Goal: Task Accomplishment & Management: Complete application form

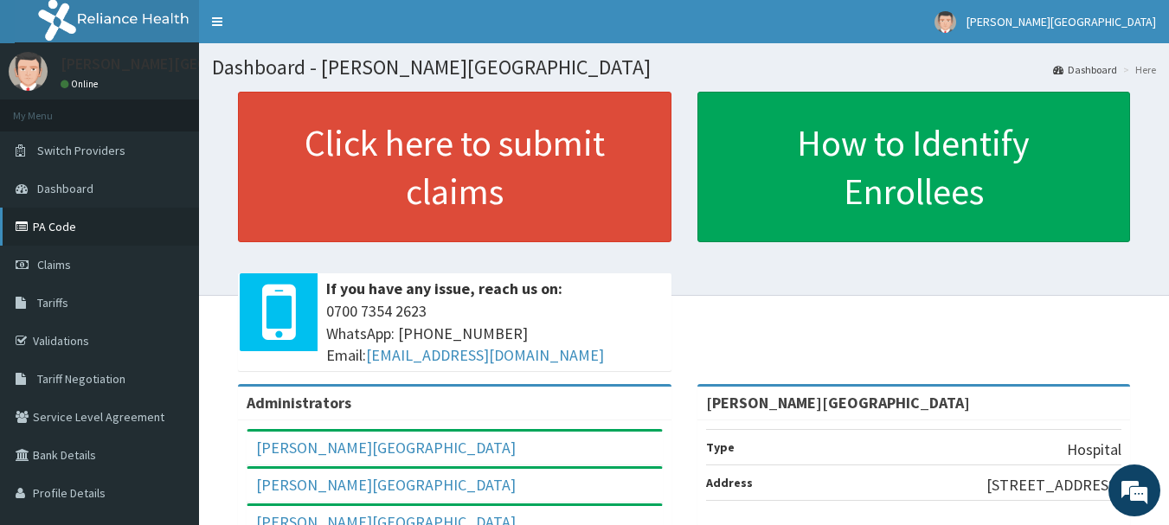
click at [81, 228] on link "PA Code" at bounding box center [99, 227] width 199 height 38
click at [74, 254] on link "Claims" at bounding box center [99, 265] width 199 height 38
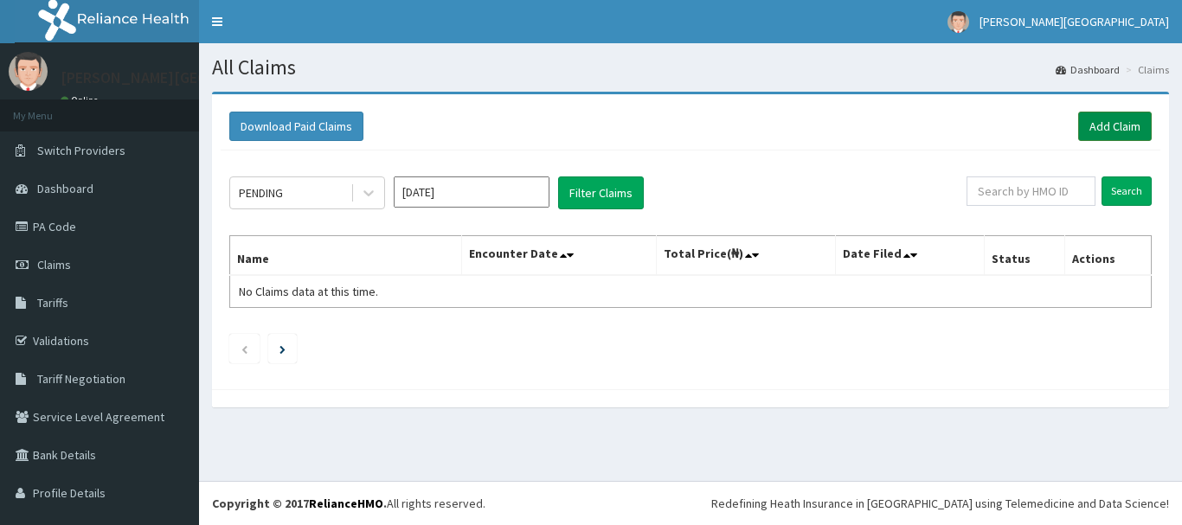
click at [1110, 135] on link "Add Claim" at bounding box center [1115, 126] width 74 height 29
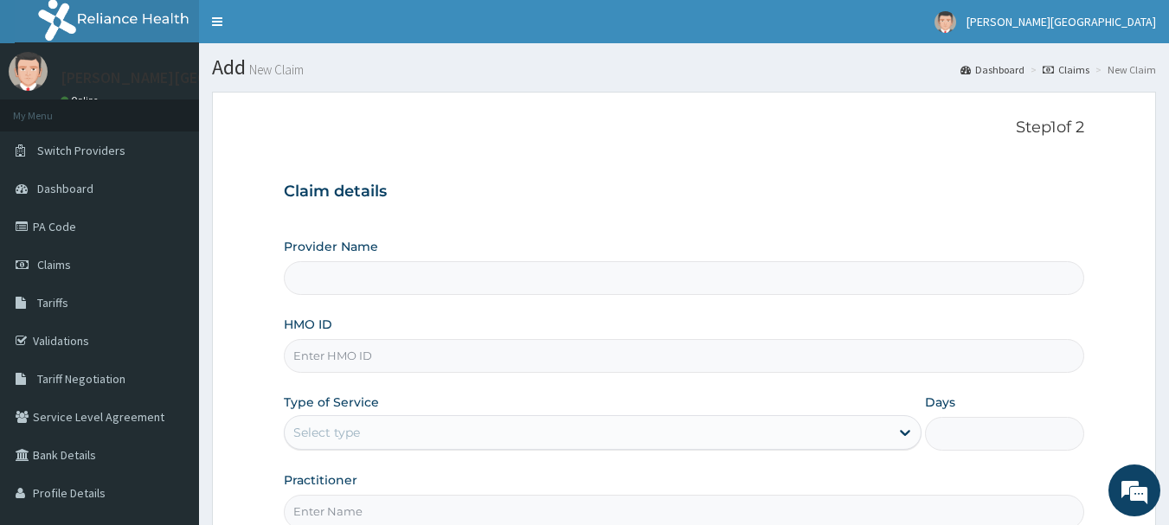
click at [352, 361] on input "HMO ID" at bounding box center [684, 356] width 801 height 34
type input "[PERSON_NAME][GEOGRAPHIC_DATA]"
type input "VTE/10018/A"
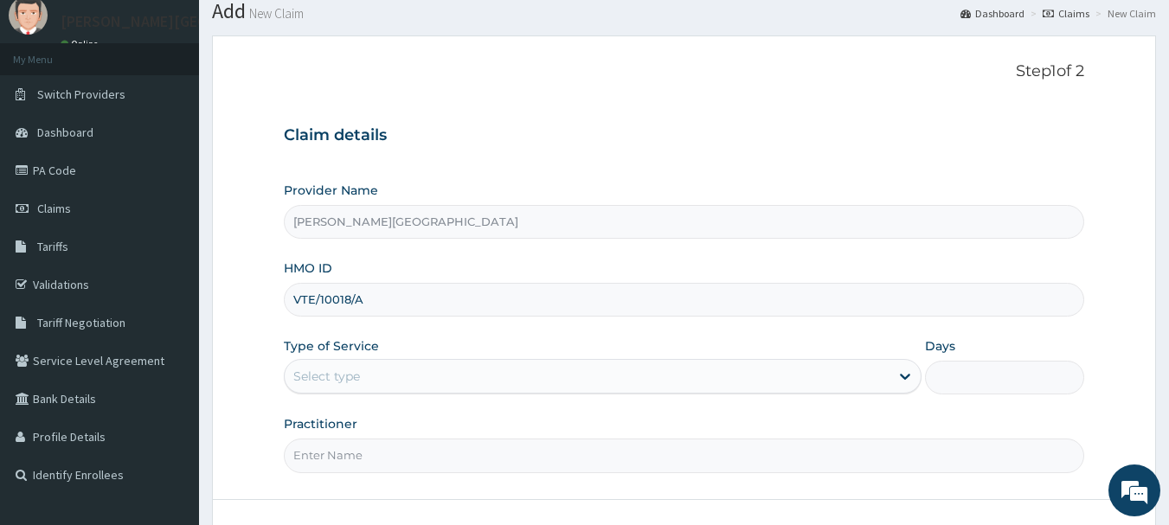
scroll to position [87, 0]
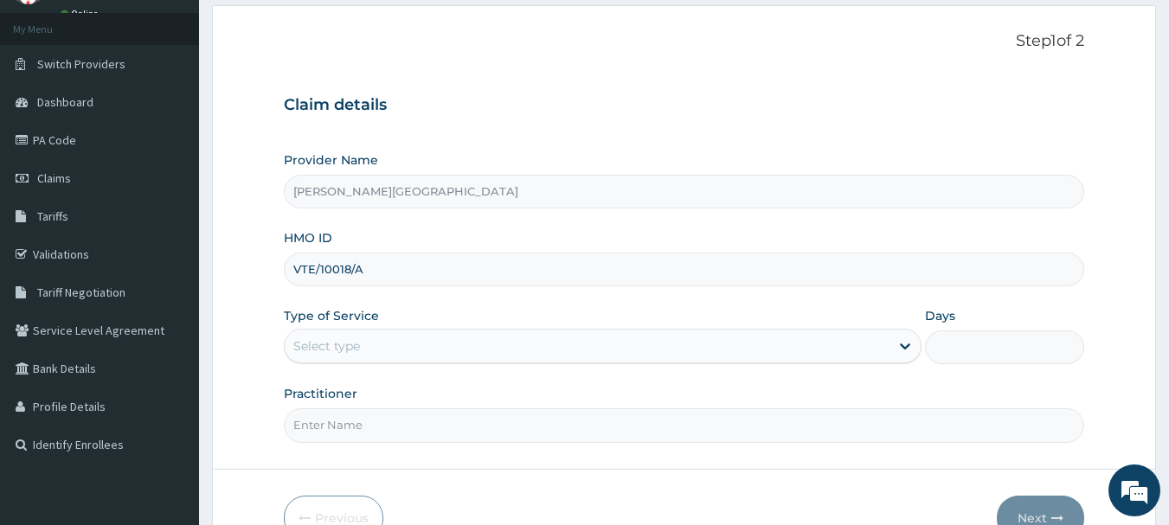
drag, startPoint x: 407, startPoint y: 350, endPoint x: 402, endPoint y: 359, distance: 10.5
click at [406, 350] on div "Select type" at bounding box center [587, 346] width 605 height 28
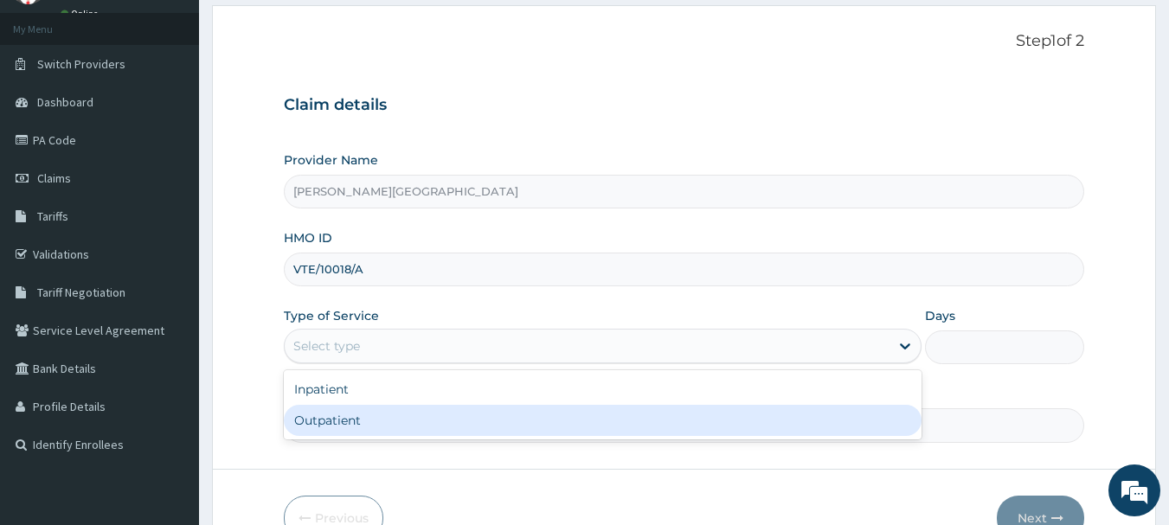
click at [395, 424] on div "Outpatient" at bounding box center [603, 420] width 638 height 31
type input "1"
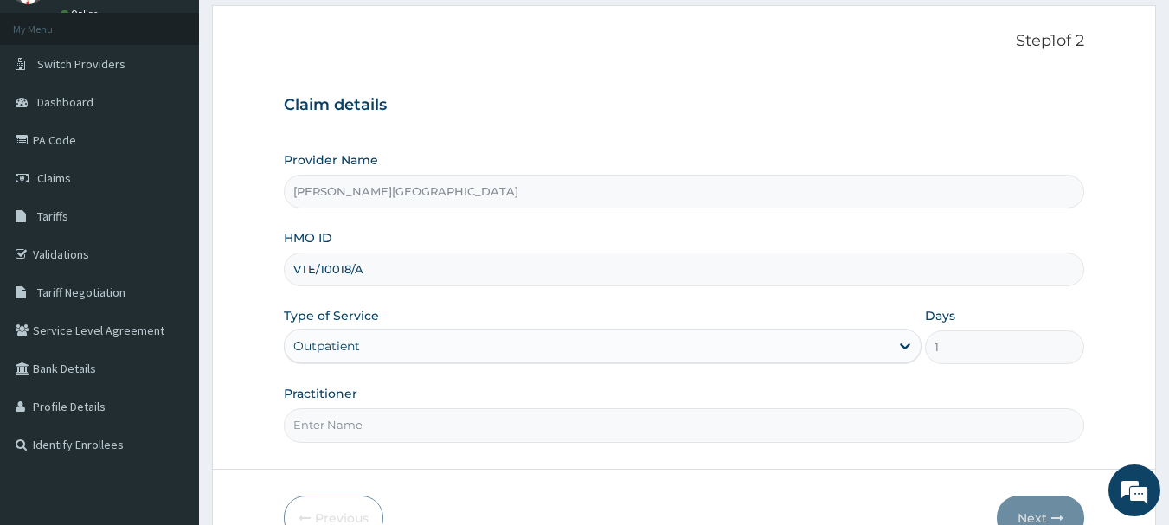
click at [409, 412] on input "Practitioner" at bounding box center [684, 425] width 801 height 34
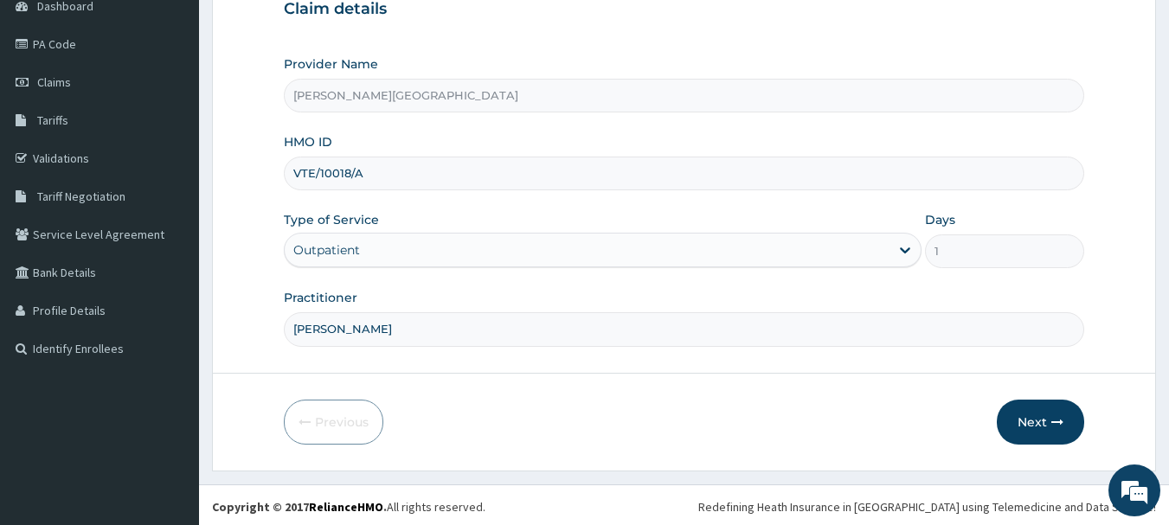
scroll to position [186, 0]
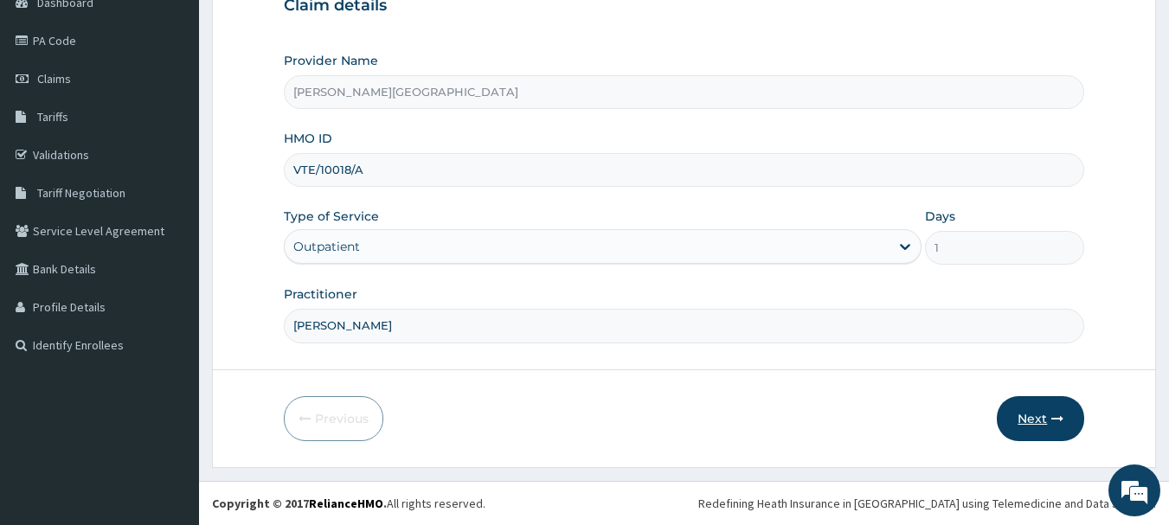
type input "[PERSON_NAME]"
click at [1048, 421] on button "Next" at bounding box center [1040, 418] width 87 height 45
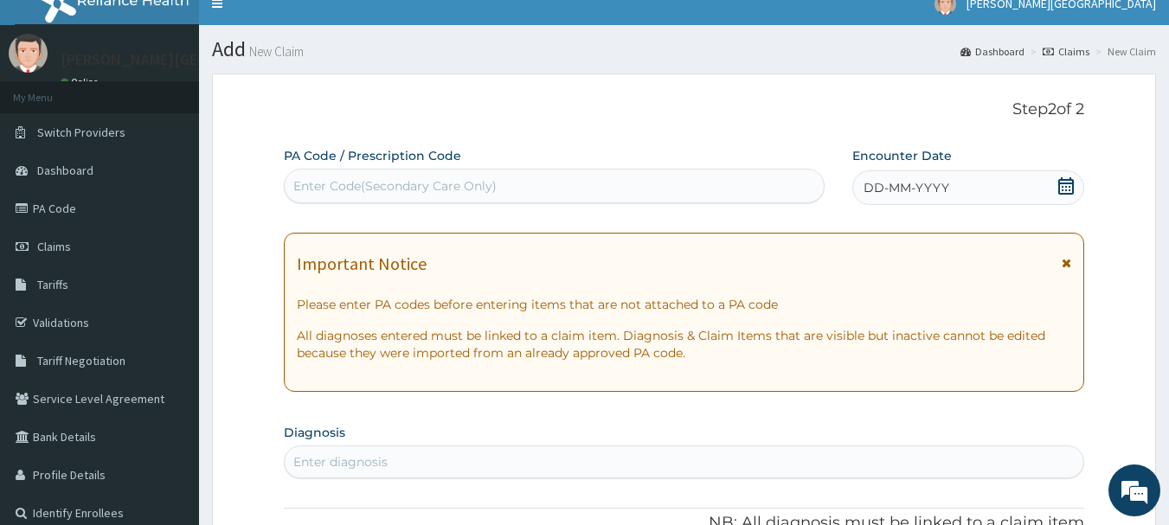
scroll to position [0, 0]
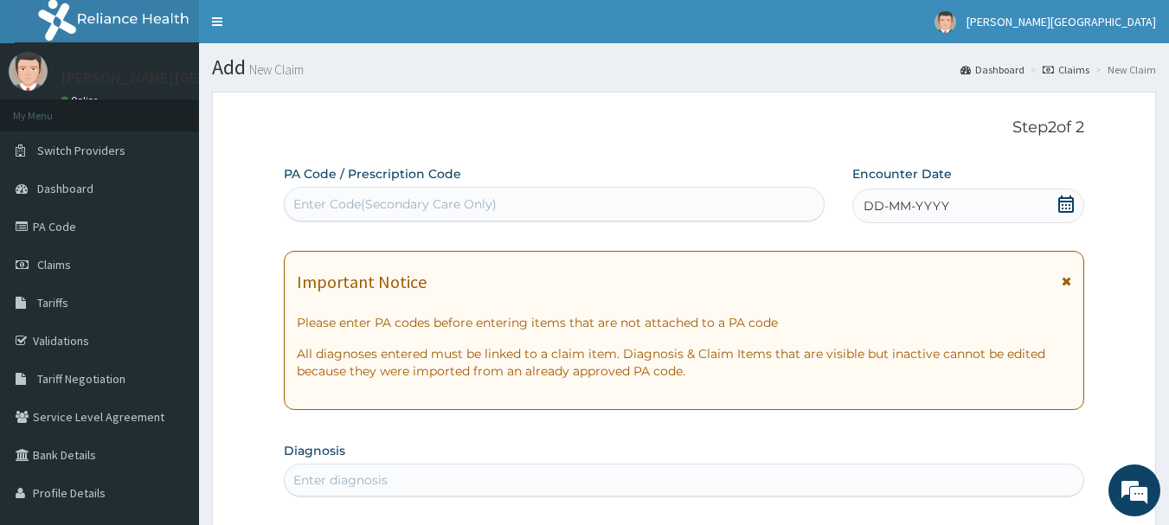
click at [1065, 203] on icon at bounding box center [1065, 204] width 17 height 17
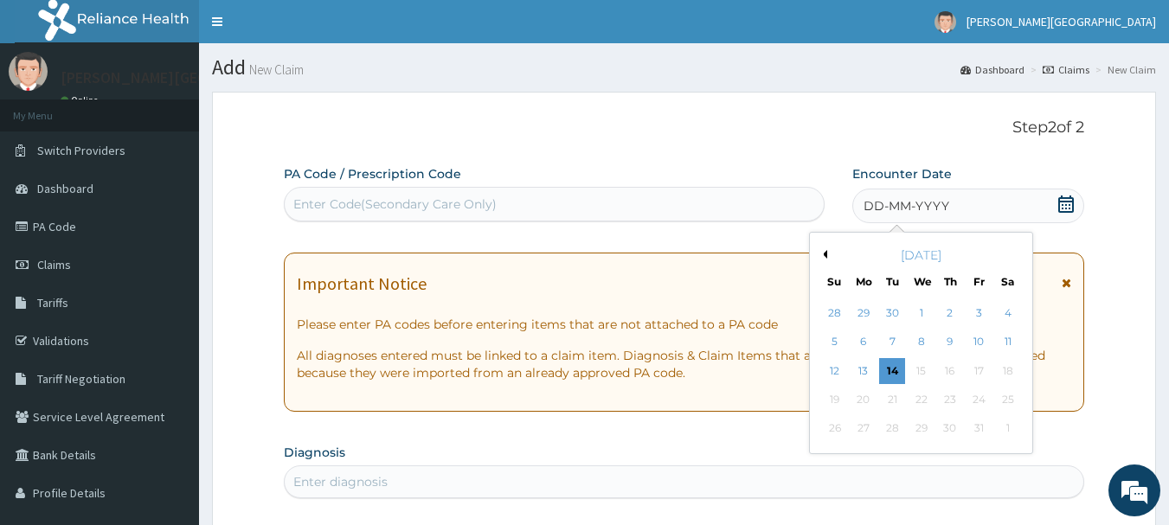
click at [626, 202] on div "Enter Code(Secondary Care Only)" at bounding box center [555, 204] width 540 height 28
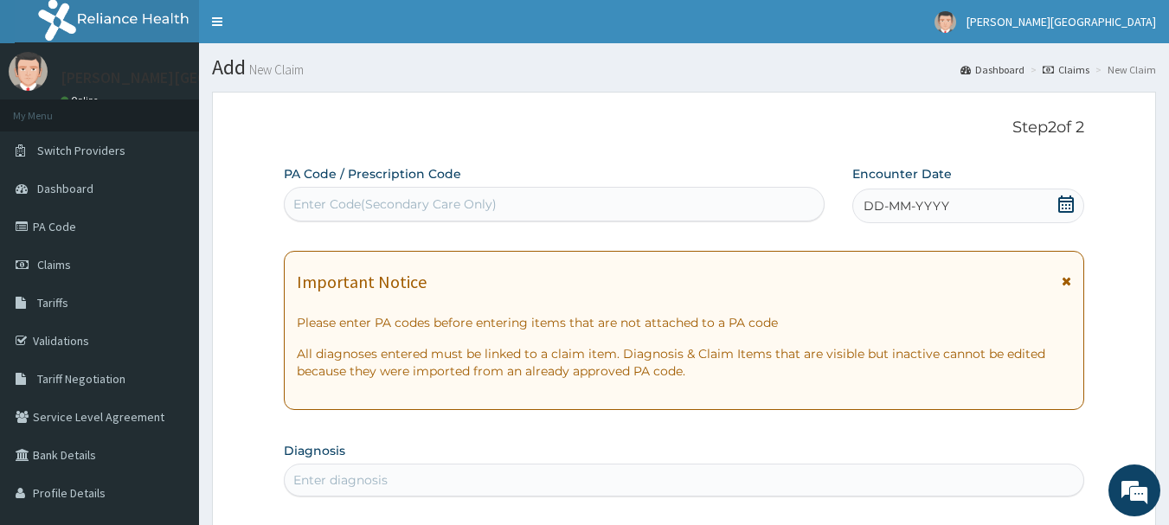
drag, startPoint x: 372, startPoint y: 196, endPoint x: 312, endPoint y: 214, distance: 63.0
click at [312, 214] on div "Enter Code(Secondary Care Only)" at bounding box center [555, 204] width 540 height 28
paste input "PA/5A5274"
type input "PA/5A5274"
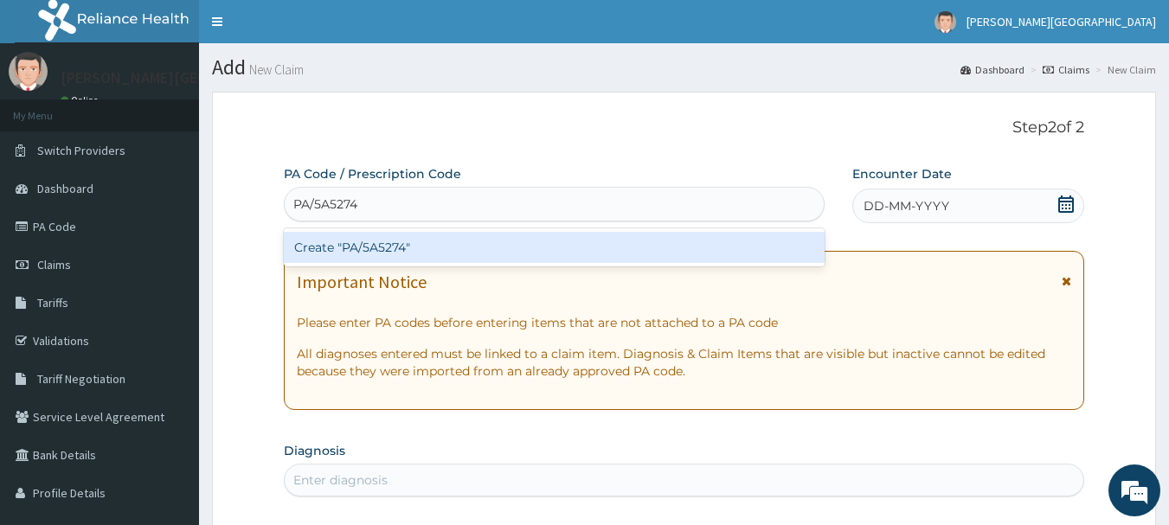
click at [529, 253] on div "Create "PA/5A5274"" at bounding box center [555, 247] width 542 height 31
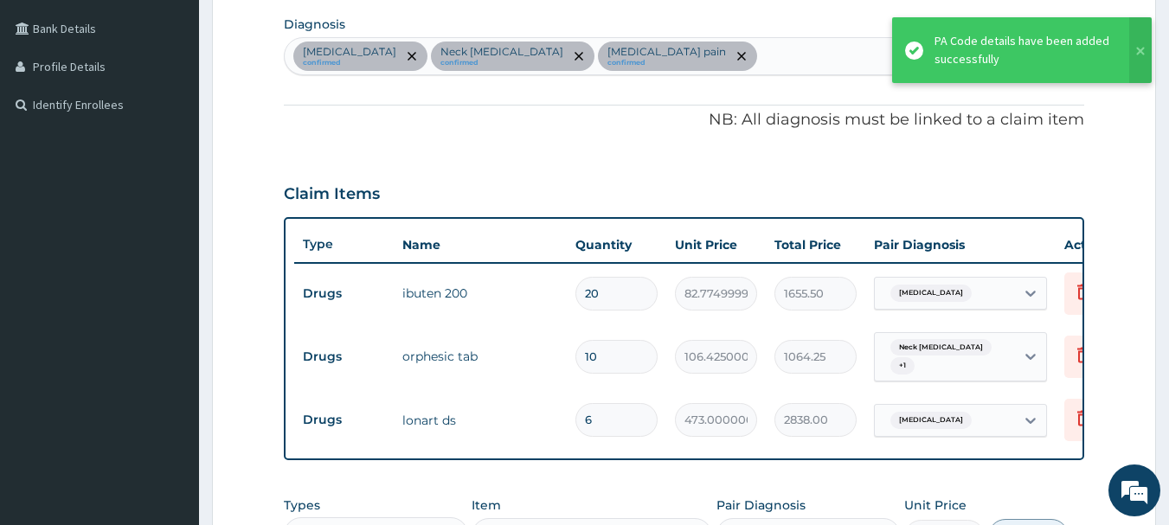
scroll to position [404, 0]
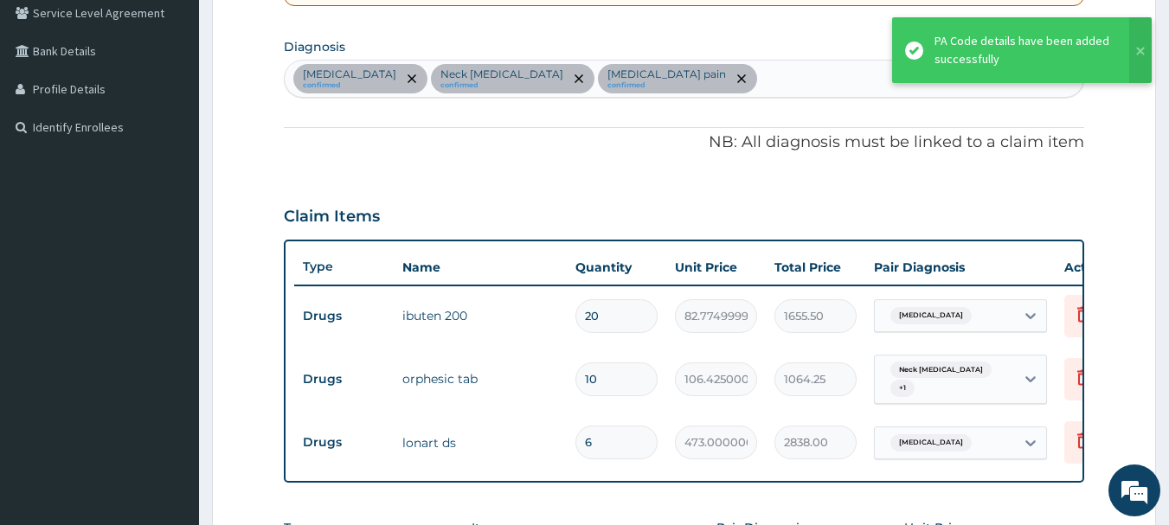
click at [685, 80] on div "Malaria confirmed Neck sprain confirmed Musculoskeletal pain confirmed" at bounding box center [685, 79] width 800 height 36
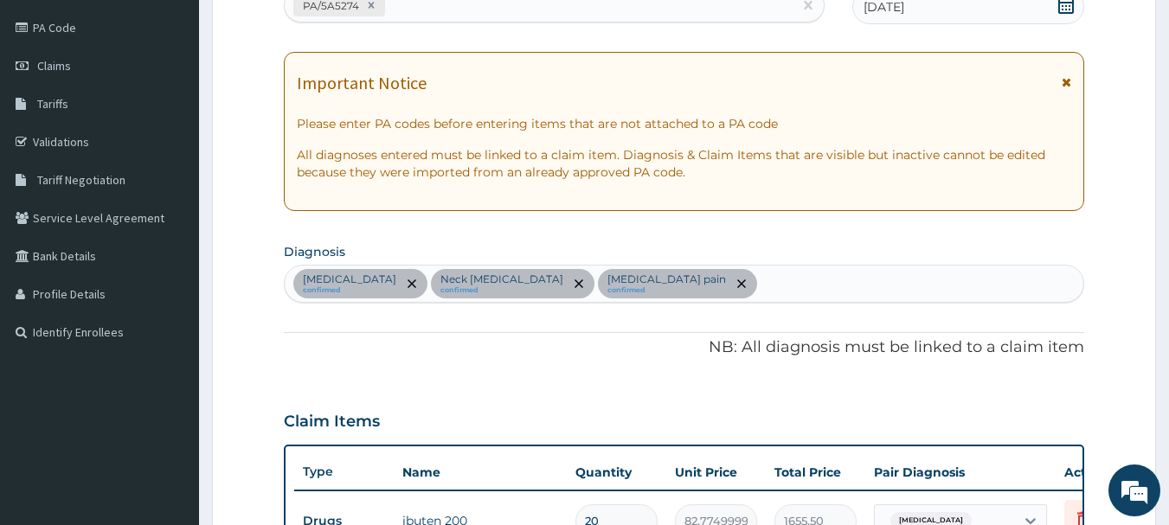
scroll to position [145, 0]
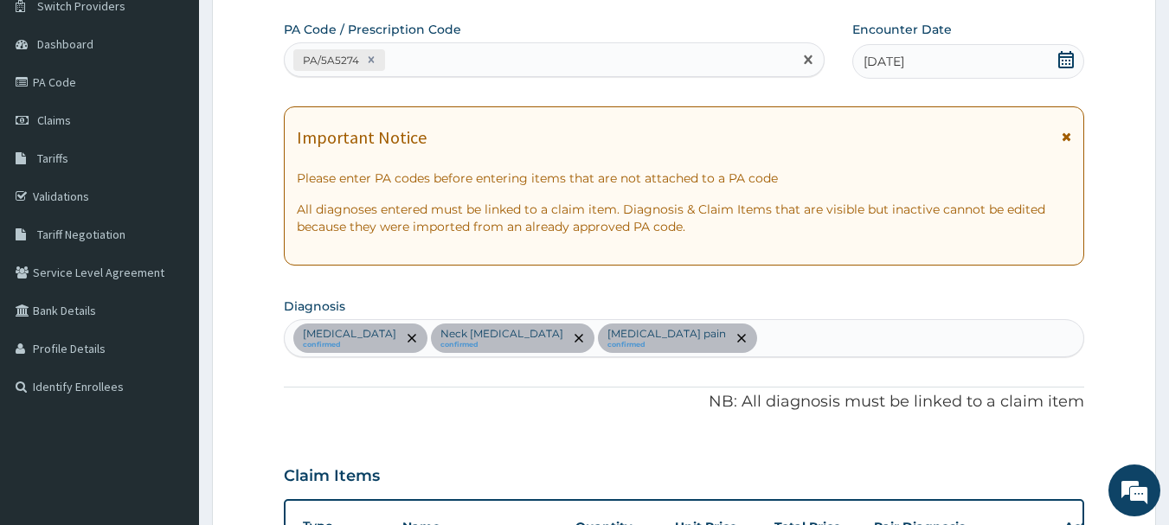
click at [421, 67] on div "PA/5A5274" at bounding box center [539, 60] width 509 height 29
paste input "PA/A8E3FC"
type input "PA/A8E3FC"
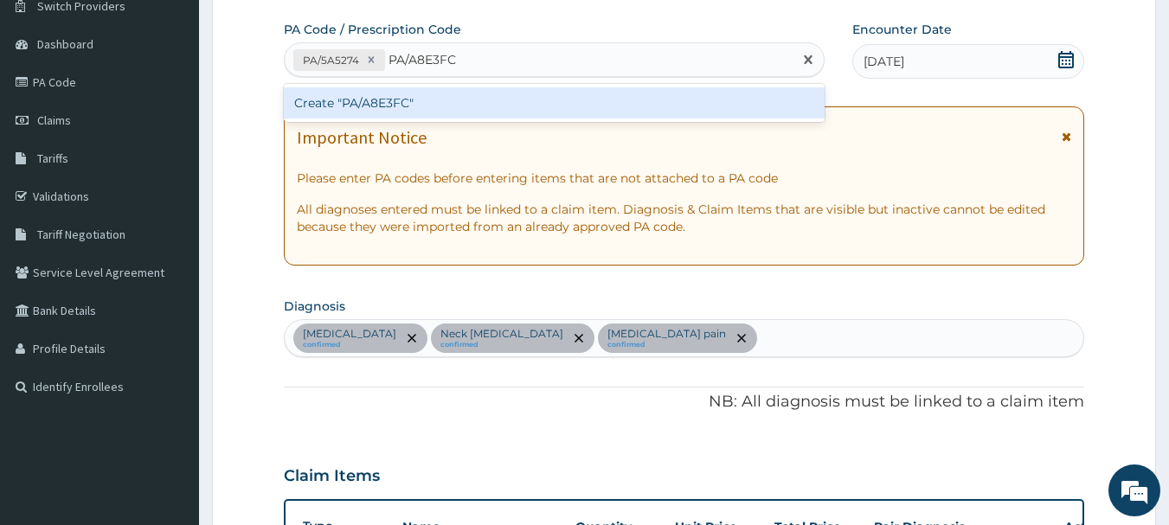
click at [376, 93] on div "Create "PA/A8E3FC"" at bounding box center [555, 102] width 542 height 31
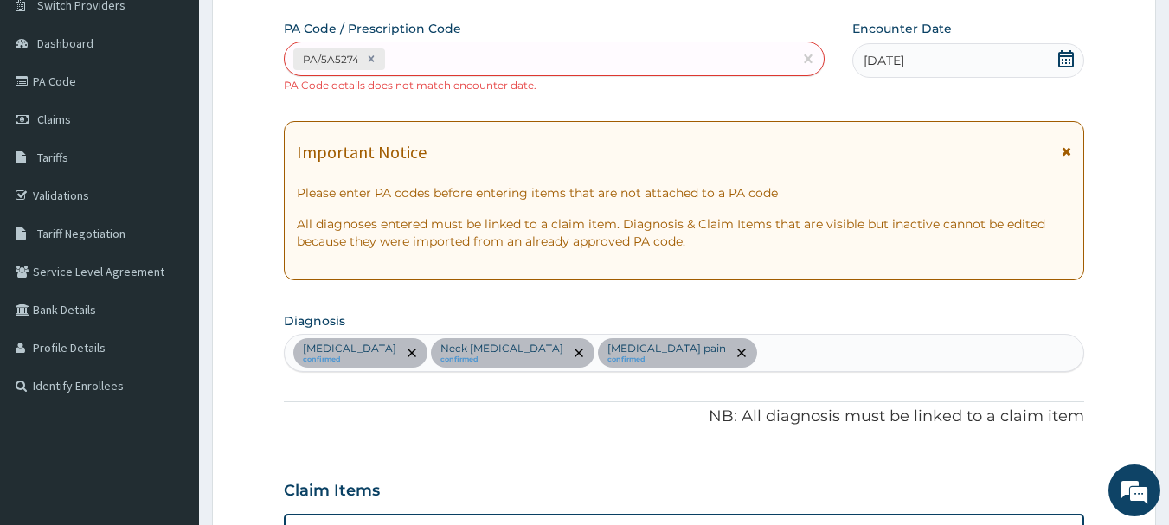
scroll to position [0, 0]
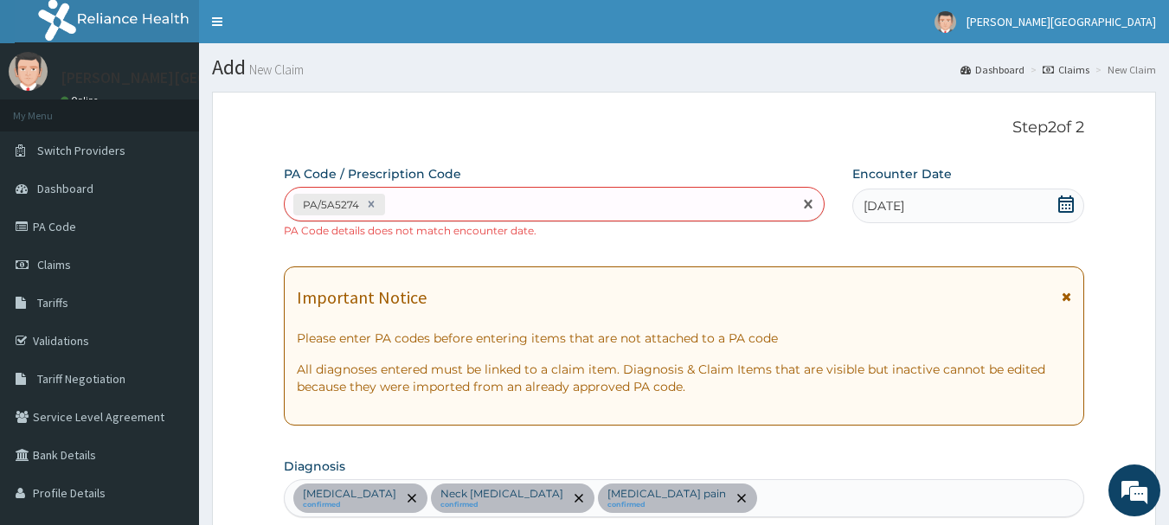
click at [527, 208] on div "PA/5A5274" at bounding box center [539, 204] width 509 height 29
paste input "PA/A8E3FC"
type input "PA/A8E3FC"
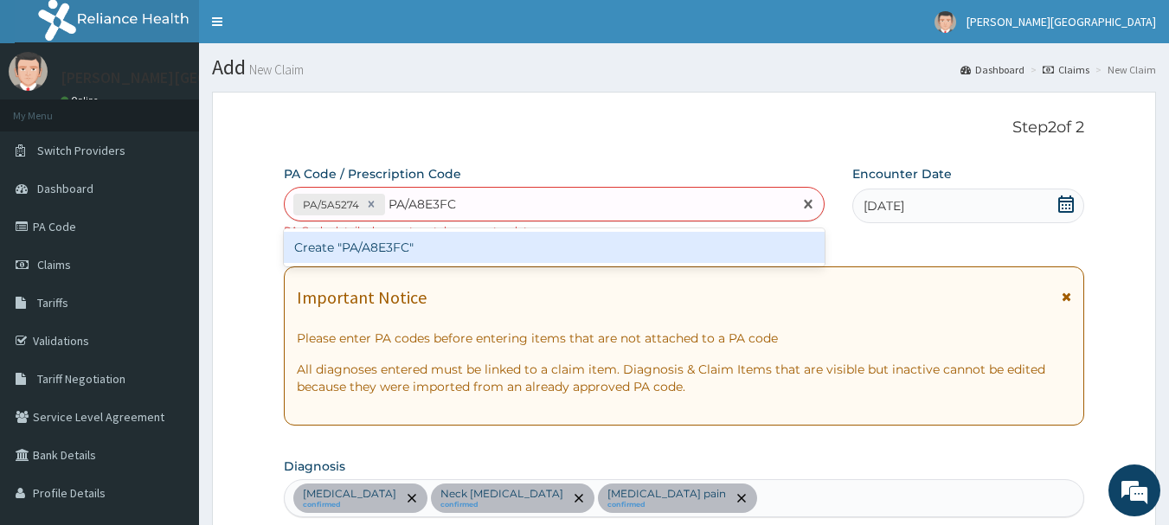
click at [539, 244] on div "Create "PA/A8E3FC"" at bounding box center [555, 247] width 542 height 31
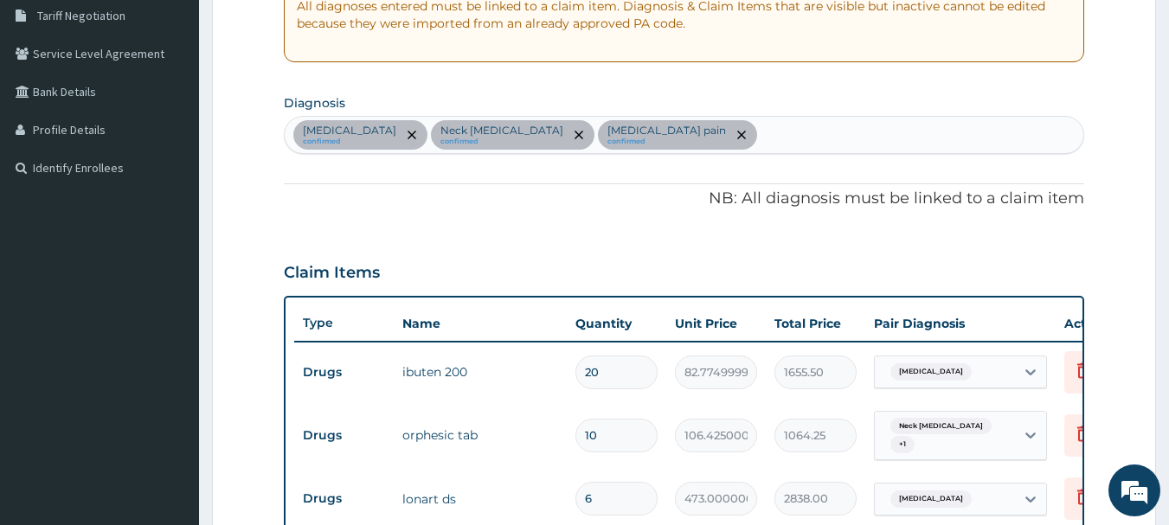
scroll to position [606, 0]
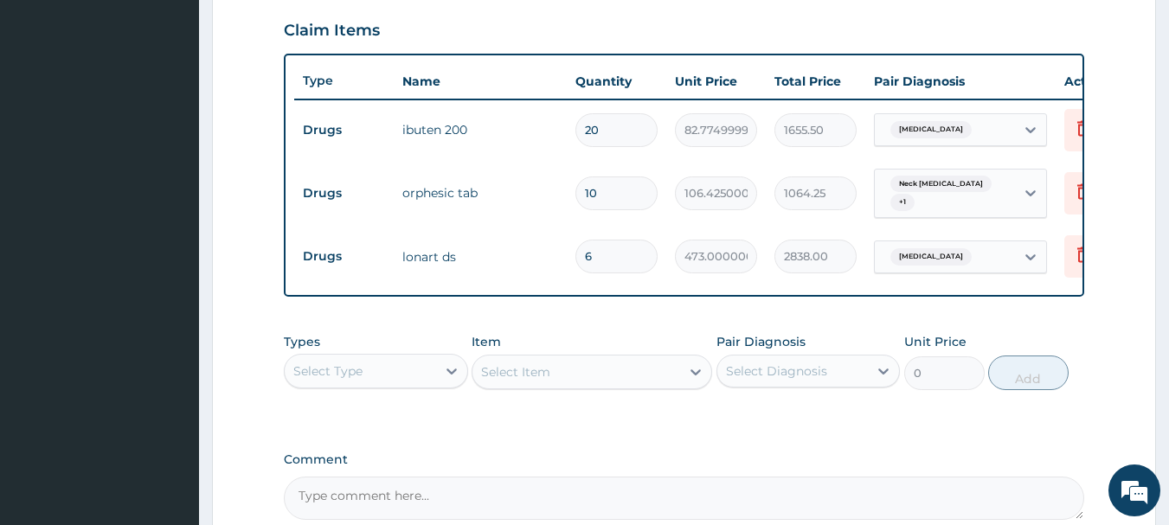
click at [594, 389] on div "Select Item" at bounding box center [592, 372] width 241 height 35
click at [424, 390] on div "Types Select Type" at bounding box center [376, 361] width 184 height 57
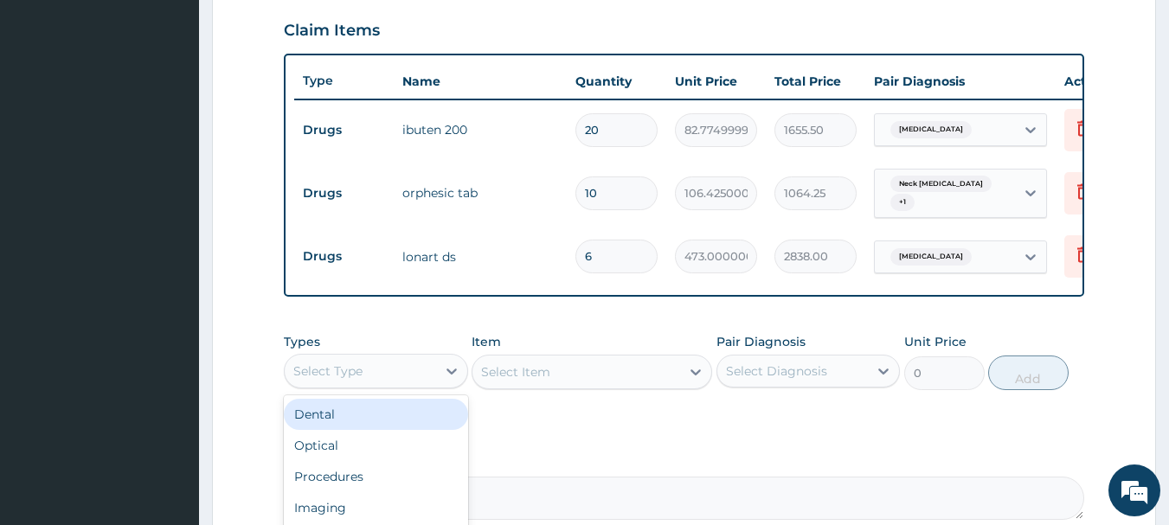
click at [407, 376] on div "Select Type" at bounding box center [360, 371] width 151 height 28
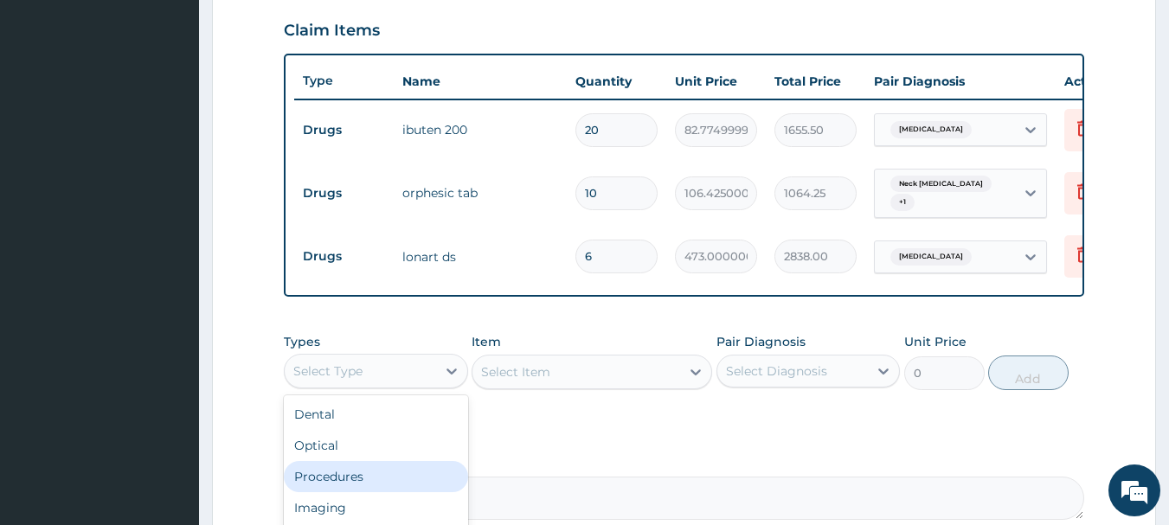
click at [381, 472] on div "Procedures" at bounding box center [376, 476] width 184 height 31
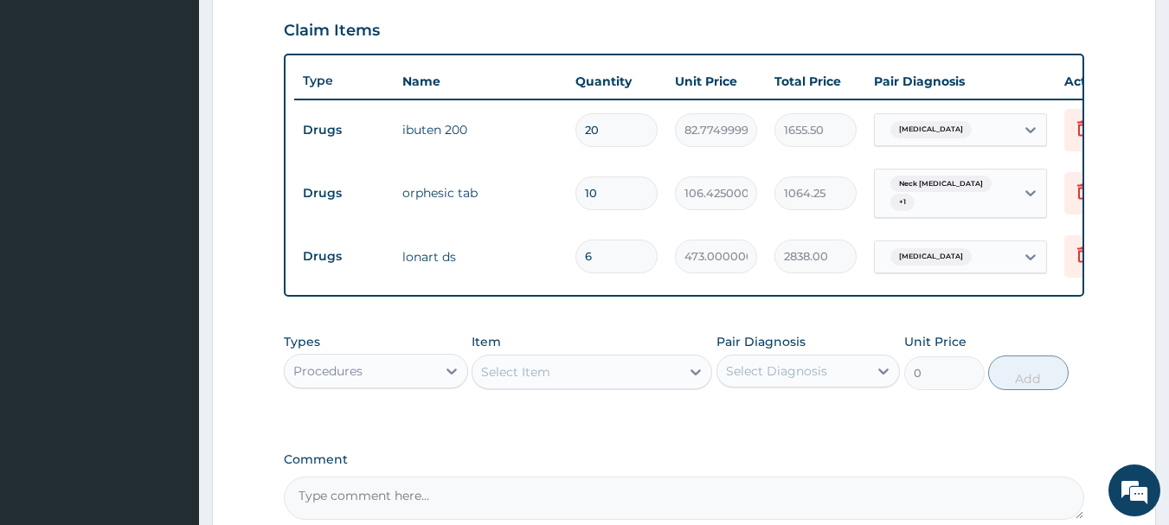
click at [547, 381] on div "Select Item" at bounding box center [515, 371] width 69 height 17
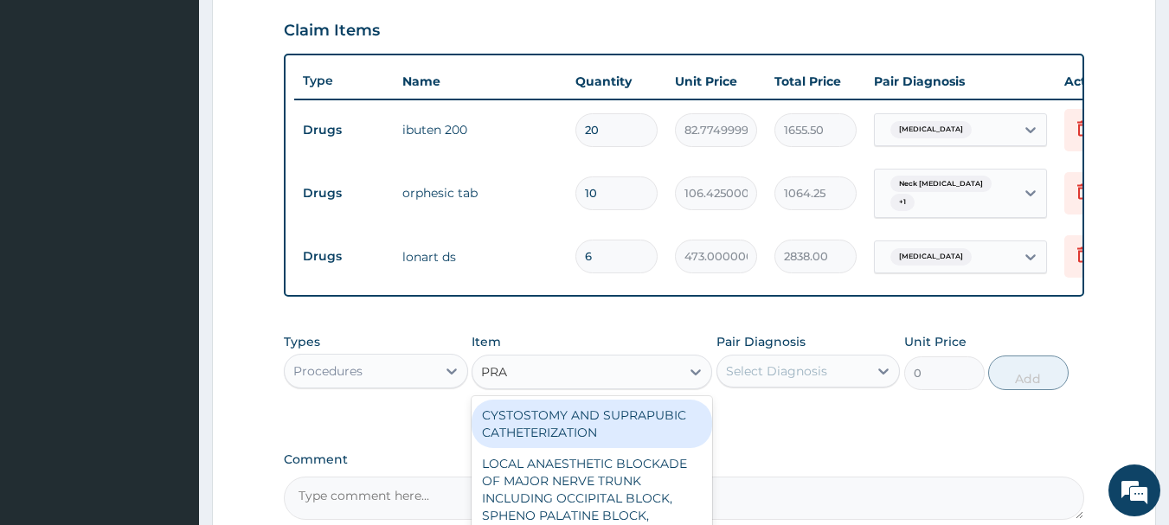
type input "PRAC"
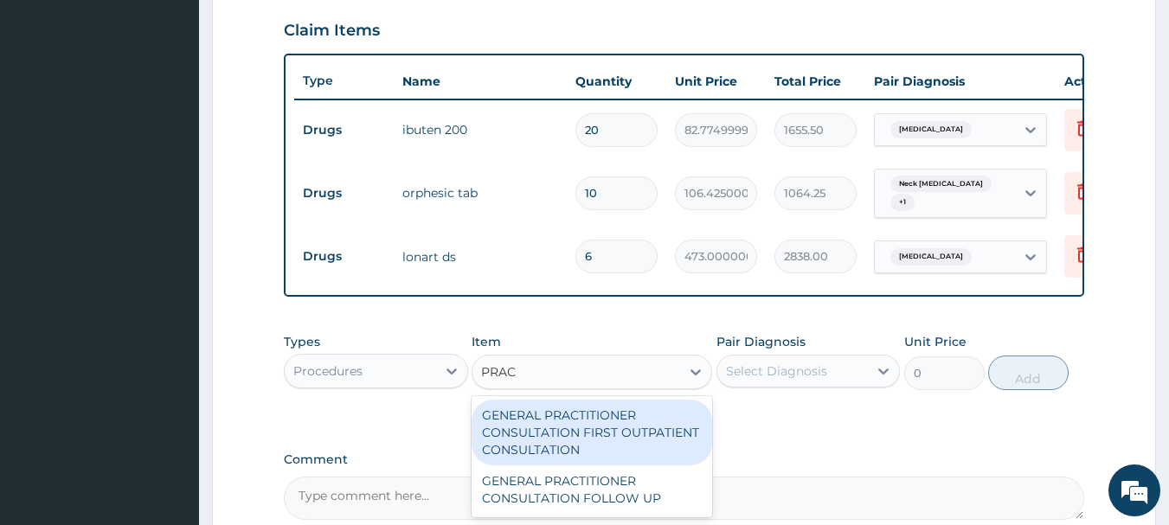
click at [571, 445] on div "GENERAL PRACTITIONER CONSULTATION FIRST OUTPATIENT CONSULTATION" at bounding box center [592, 433] width 241 height 66
type input "3547.5"
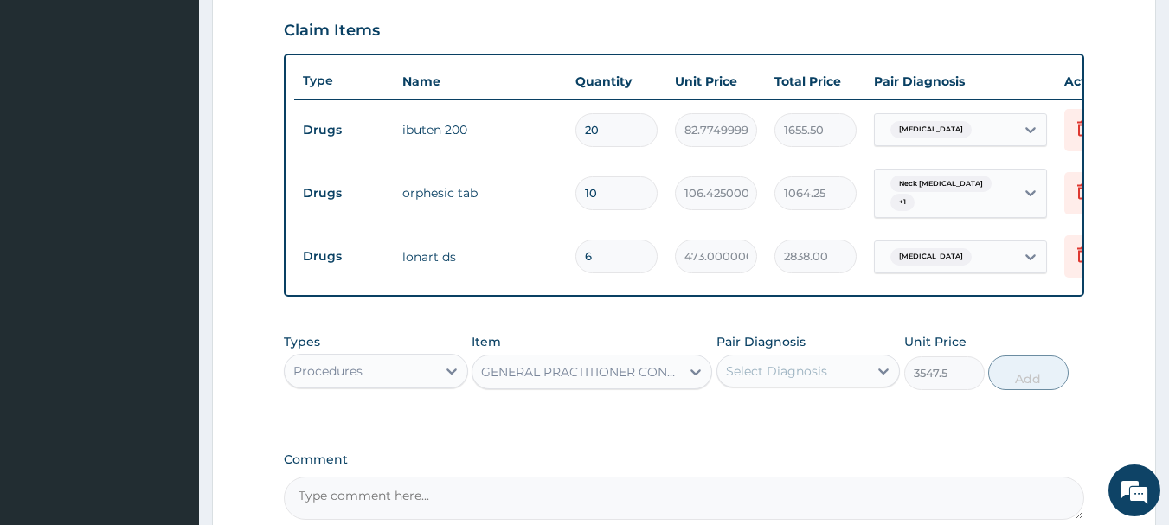
click at [800, 380] on div "Select Diagnosis" at bounding box center [776, 371] width 101 height 17
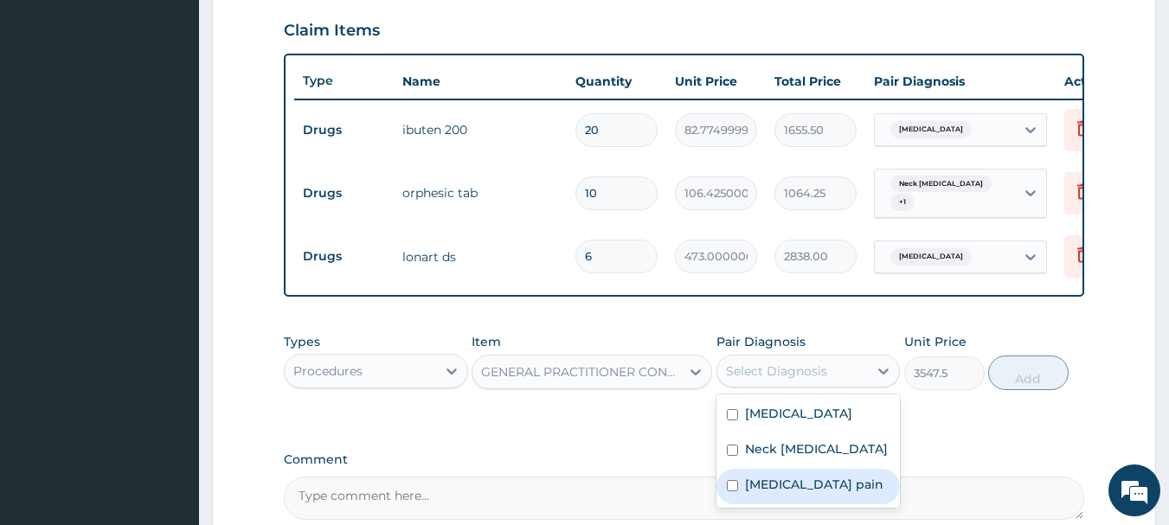
click at [761, 488] on label "Musculoskeletal pain" at bounding box center [814, 484] width 138 height 17
checkbox input "true"
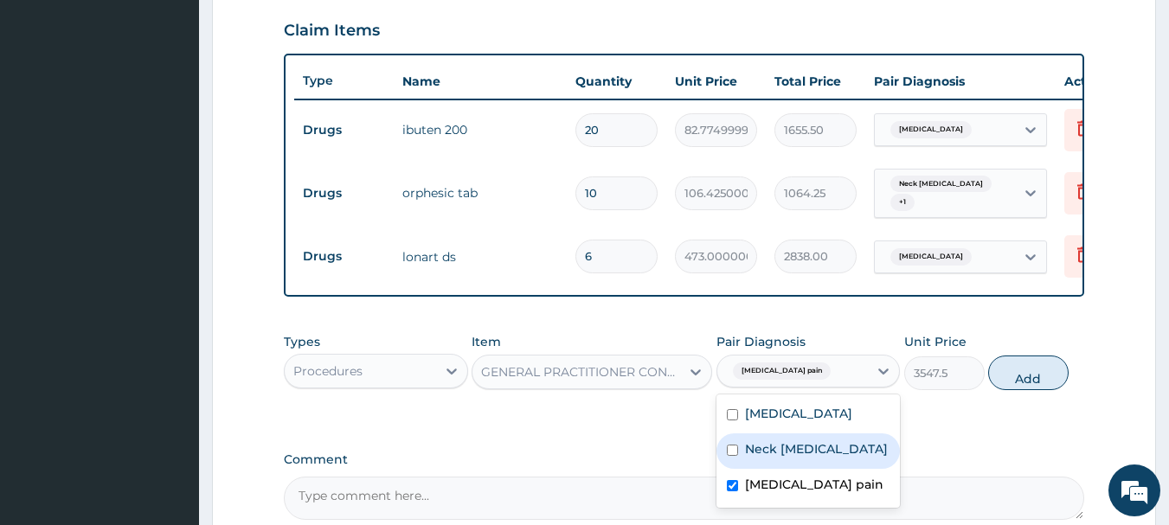
drag, startPoint x: 757, startPoint y: 459, endPoint x: 750, endPoint y: 426, distance: 33.6
click at [757, 458] on label "Neck sprain" at bounding box center [816, 448] width 143 height 17
checkbox input "true"
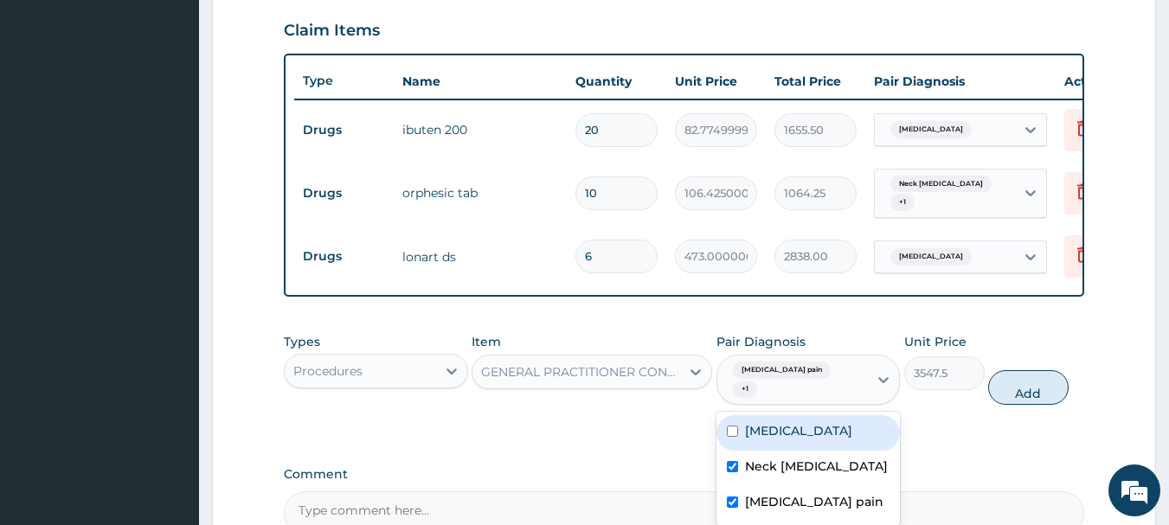
click at [749, 421] on div "Malaria" at bounding box center [809, 432] width 184 height 35
checkbox input "true"
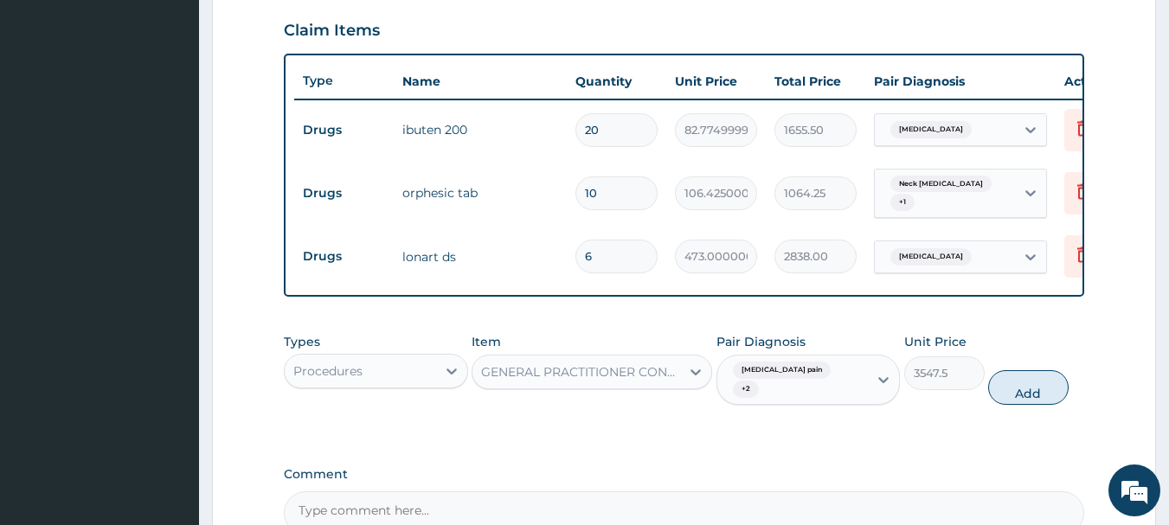
click at [990, 409] on div "Types Procedures Item GENERAL PRACTITIONER CONSULTATION FIRST OUTPATIENT CONSUL…" at bounding box center [684, 369] width 801 height 89
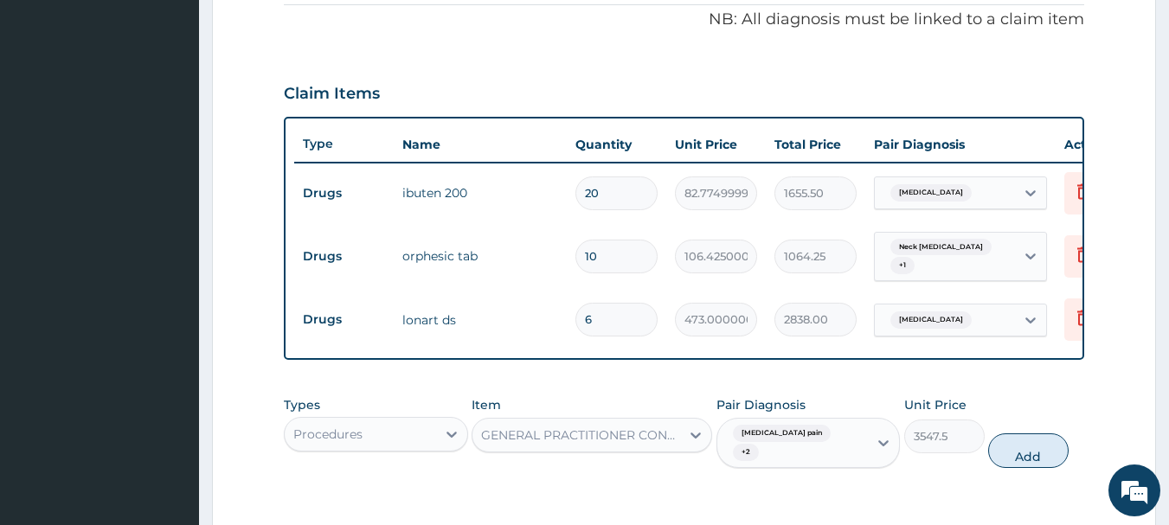
scroll to position [802, 0]
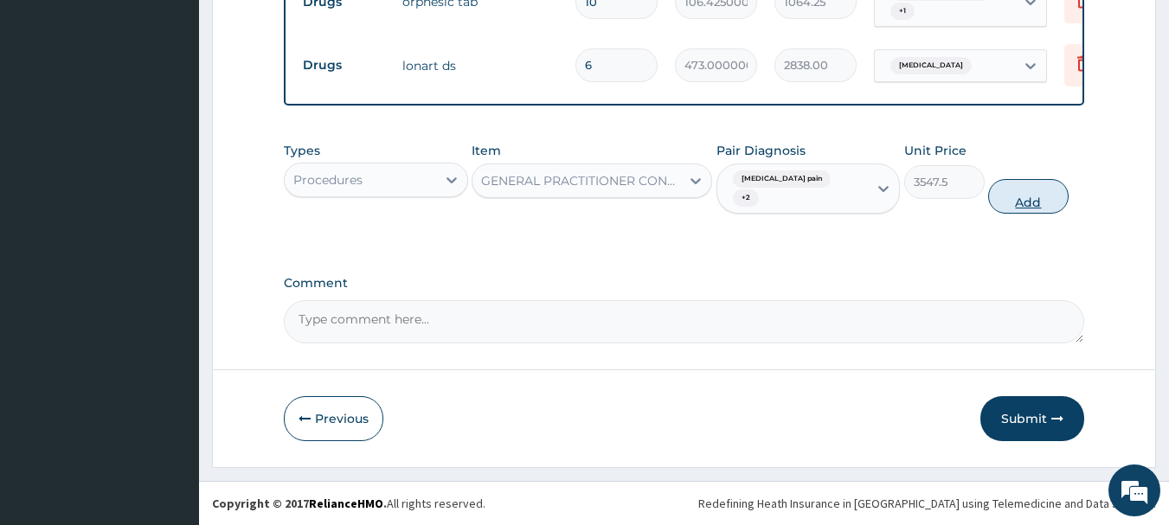
click at [1019, 191] on button "Add" at bounding box center [1028, 196] width 80 height 35
type input "0"
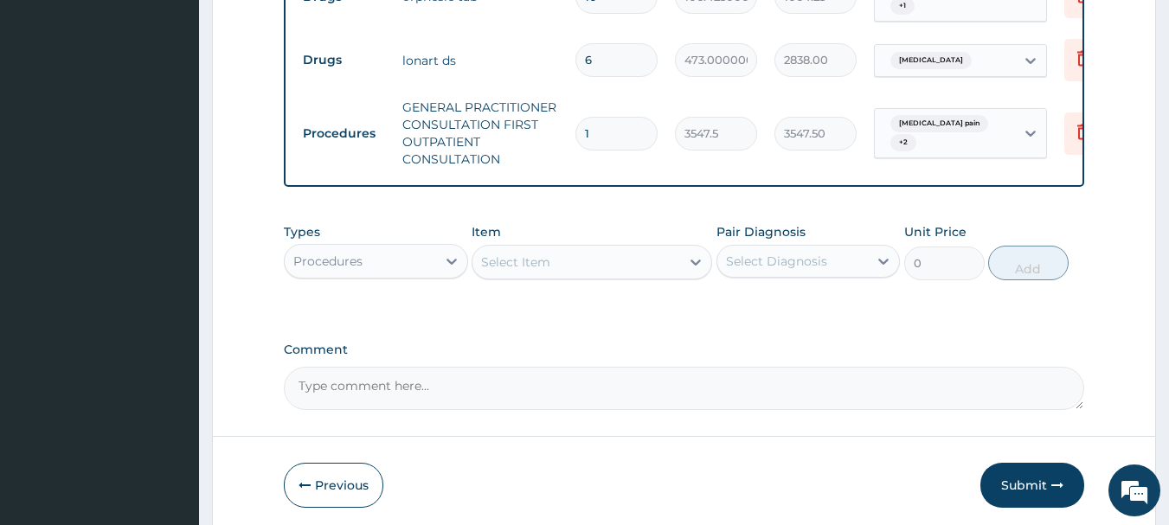
scroll to position [875, 0]
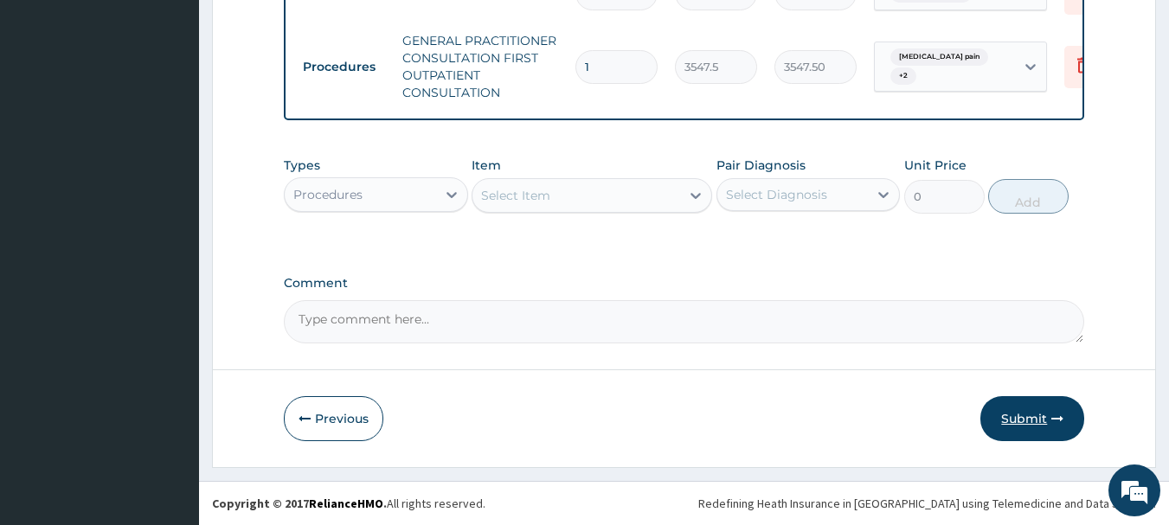
click at [993, 418] on button "Submit" at bounding box center [1032, 418] width 104 height 45
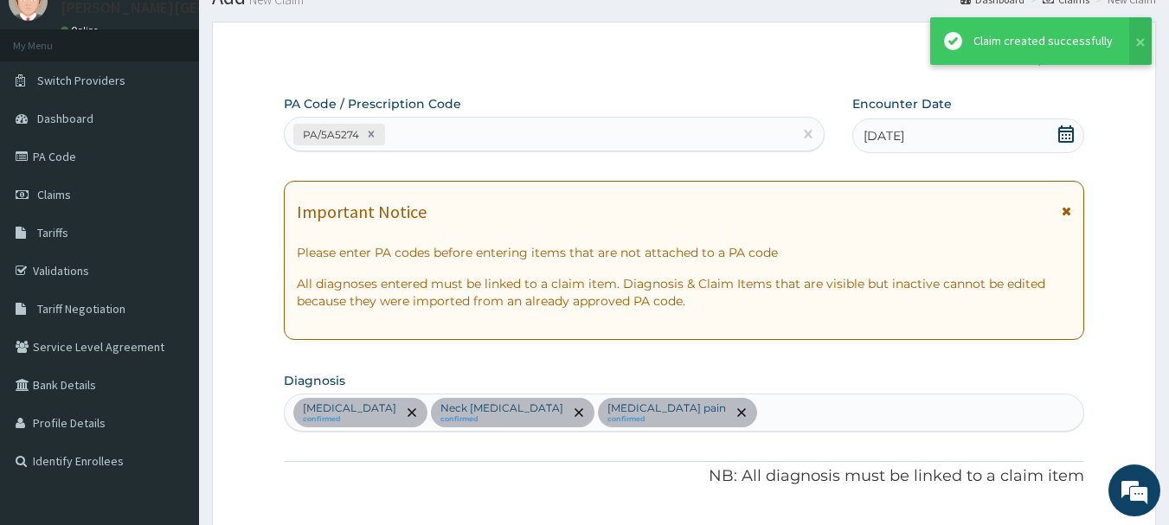
scroll to position [859, 0]
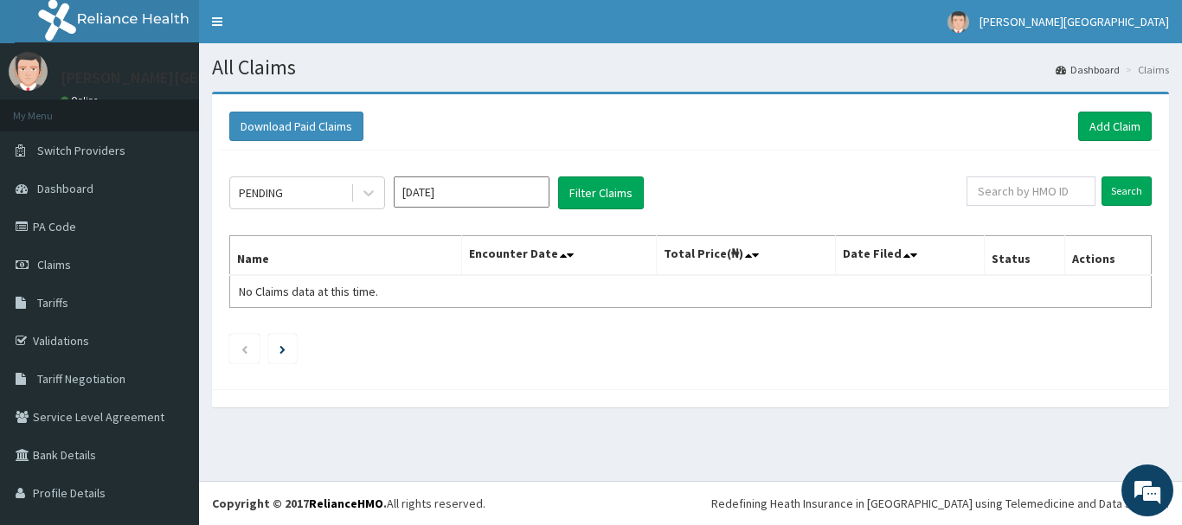
click at [447, 191] on input "[DATE]" at bounding box center [472, 192] width 156 height 31
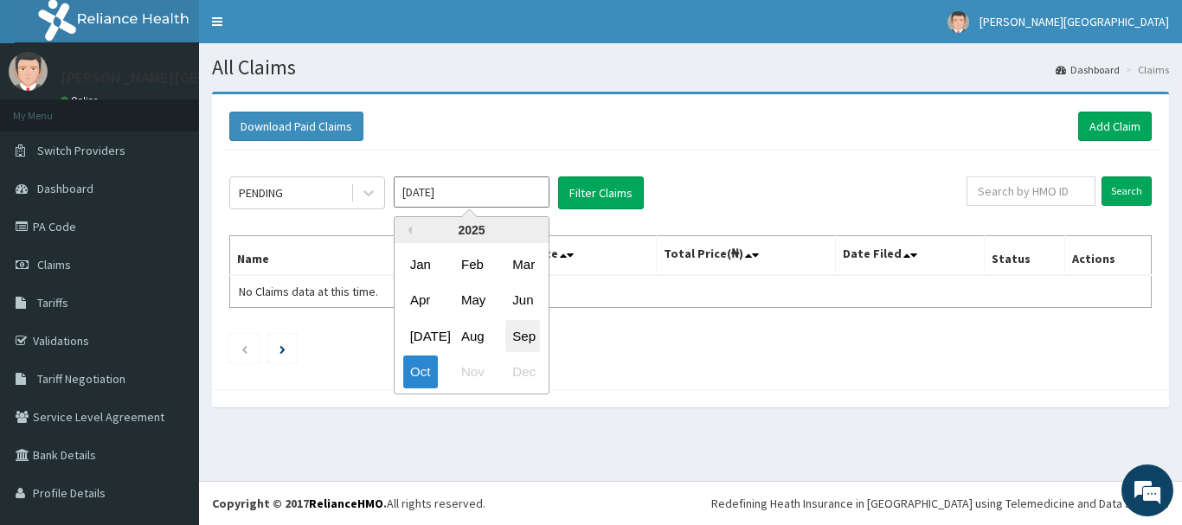
click at [533, 339] on div "Sep" at bounding box center [522, 336] width 35 height 32
type input "Sep 2025"
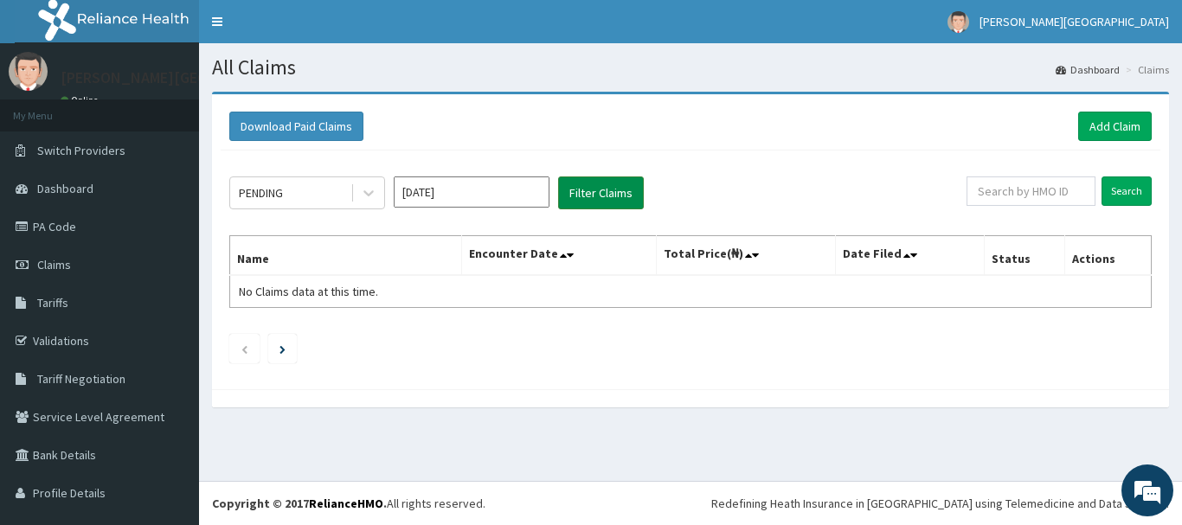
click at [617, 190] on button "Filter Claims" at bounding box center [601, 193] width 86 height 33
click at [974, 189] on input "text" at bounding box center [1031, 191] width 129 height 29
type input "VTE/10018/A"
click at [1122, 199] on input "Search" at bounding box center [1127, 191] width 50 height 29
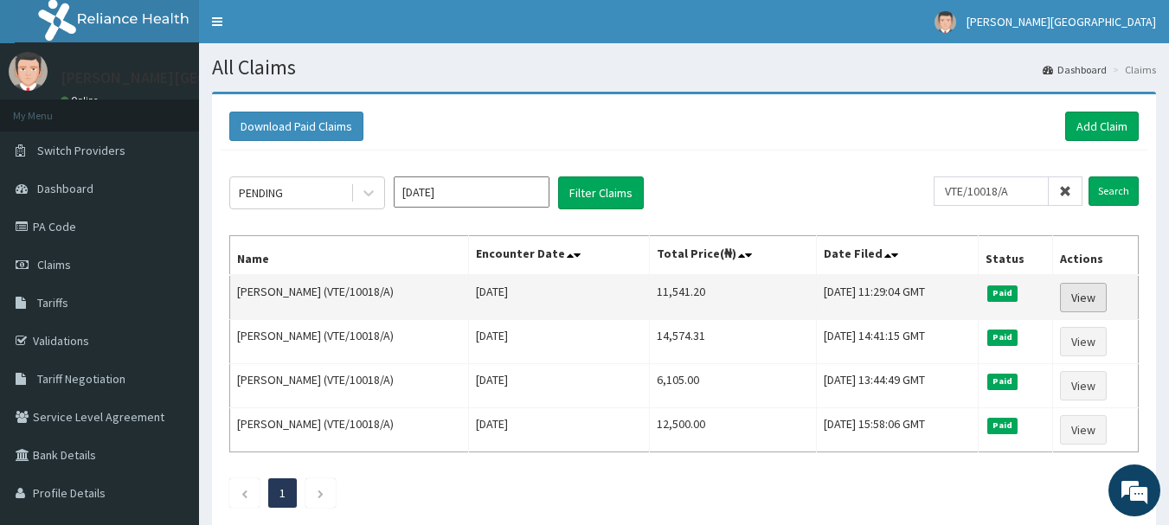
click at [1090, 296] on link "View" at bounding box center [1083, 297] width 47 height 29
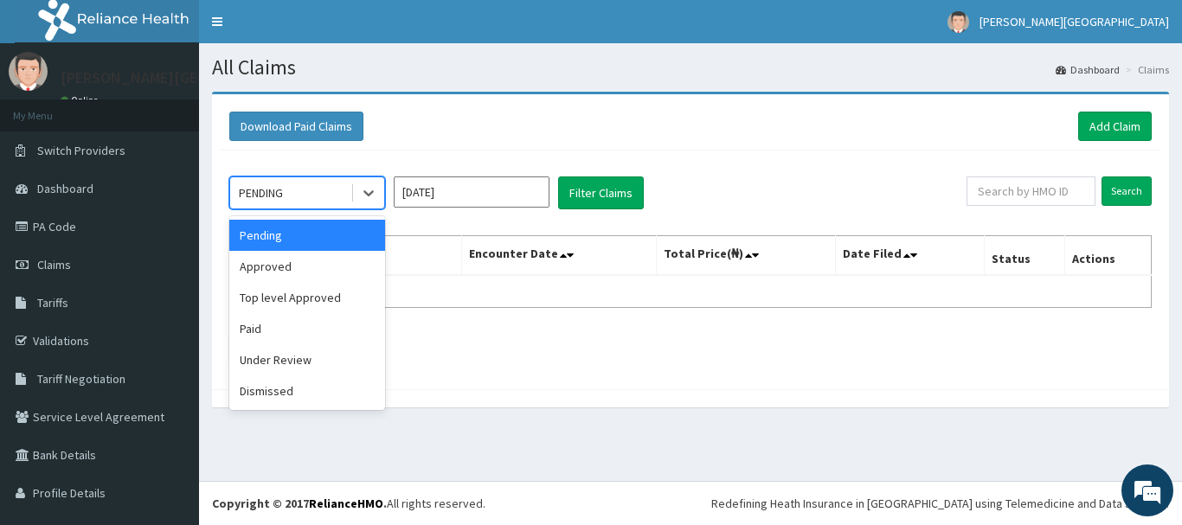
click at [300, 193] on div "PENDING" at bounding box center [290, 193] width 120 height 28
click at [281, 261] on div "Approved" at bounding box center [307, 266] width 156 height 31
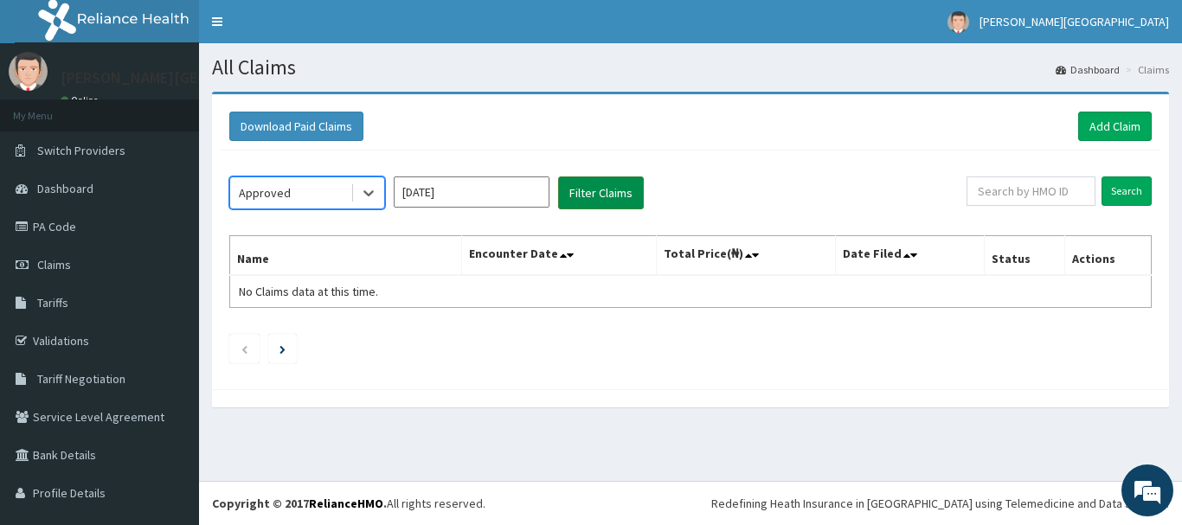
click at [614, 191] on button "Filter Claims" at bounding box center [601, 193] width 86 height 33
click at [614, 194] on button "Filter Claims" at bounding box center [601, 193] width 86 height 33
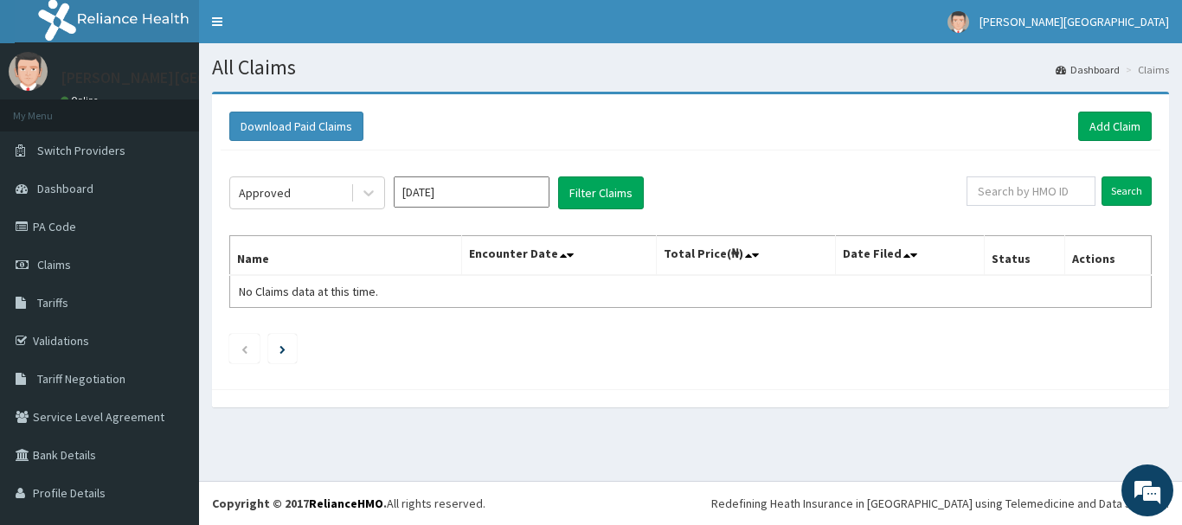
click at [452, 198] on input "Oct 2025" at bounding box center [472, 192] width 156 height 31
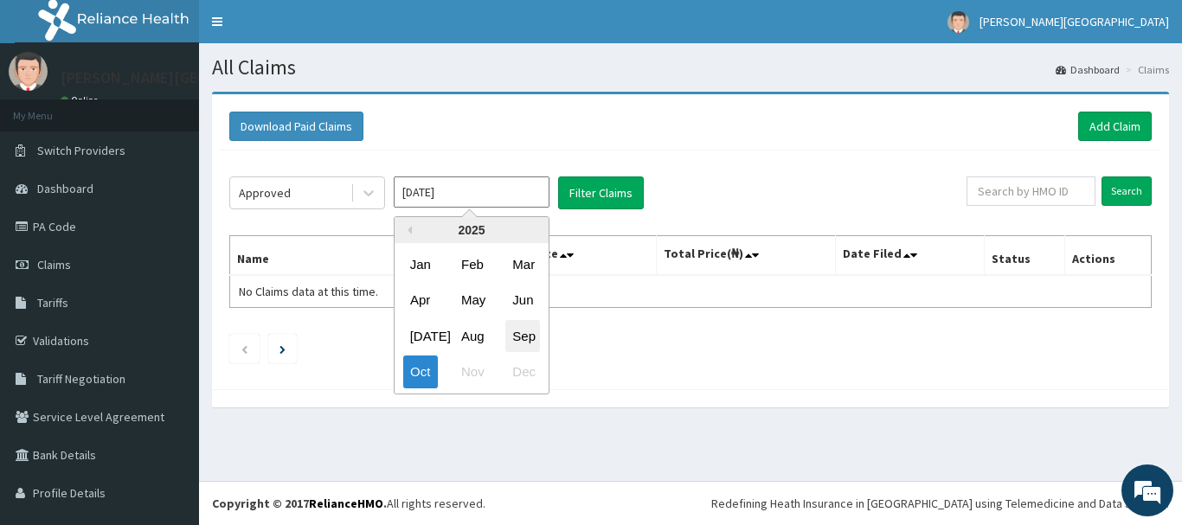
click at [511, 327] on div "Sep" at bounding box center [522, 336] width 35 height 32
type input "Sep 2025"
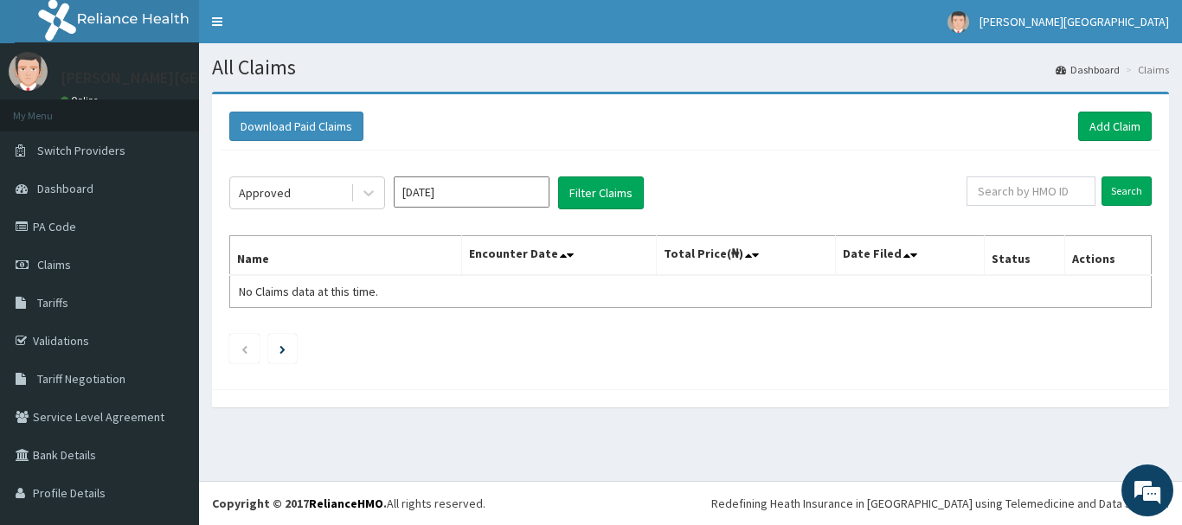
click at [564, 172] on div "Approved Sep 2025 Filter Claims Search Name Encounter Date Total Price(₦) Date …" at bounding box center [691, 266] width 940 height 230
click at [573, 202] on button "Filter Claims" at bounding box center [601, 193] width 86 height 33
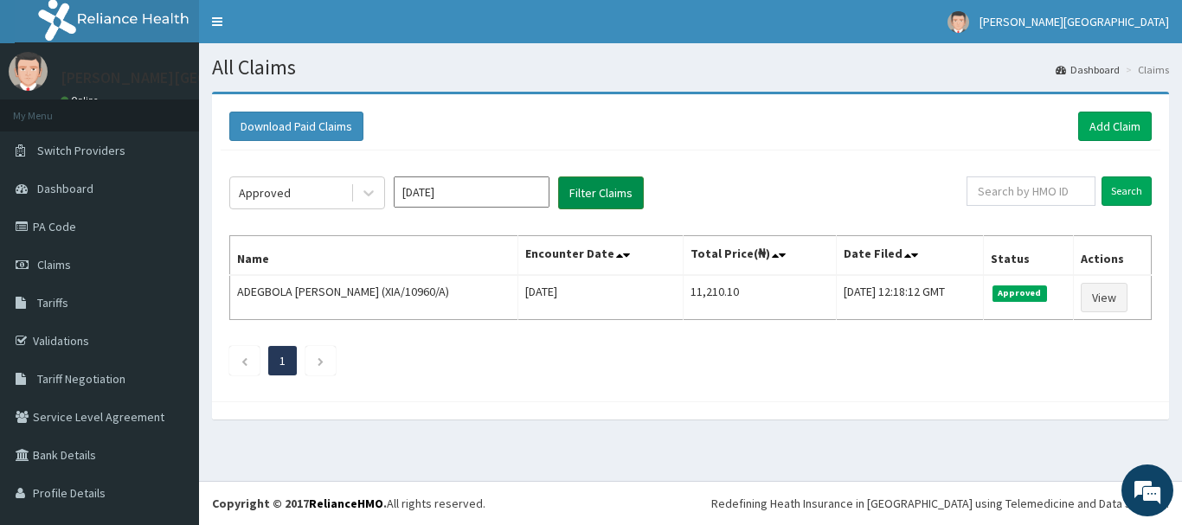
click at [572, 202] on button "Filter Claims" at bounding box center [601, 193] width 86 height 33
click at [370, 196] on icon at bounding box center [368, 192] width 17 height 17
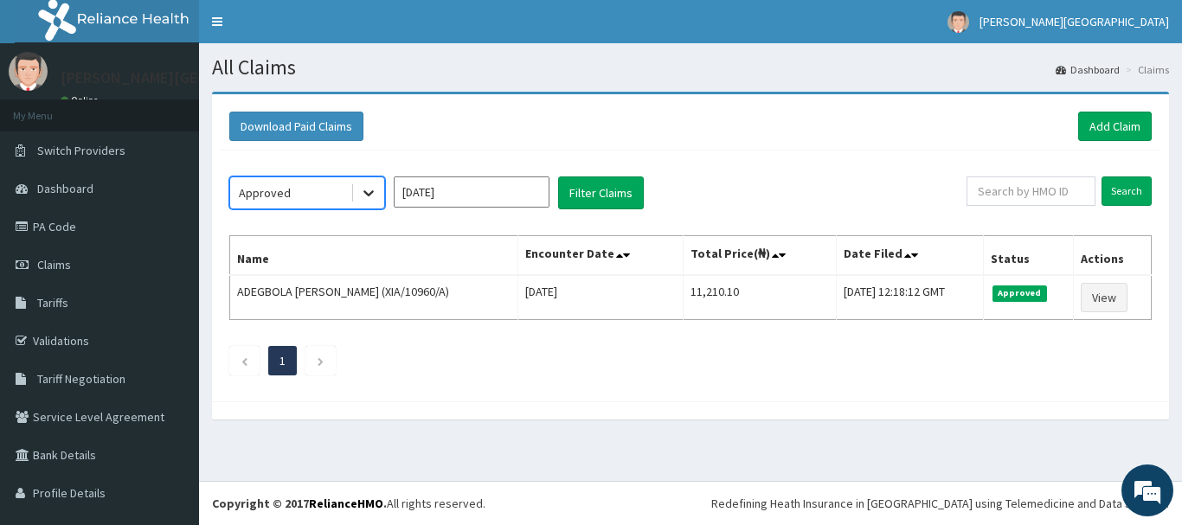
click at [361, 197] on icon at bounding box center [368, 192] width 17 height 17
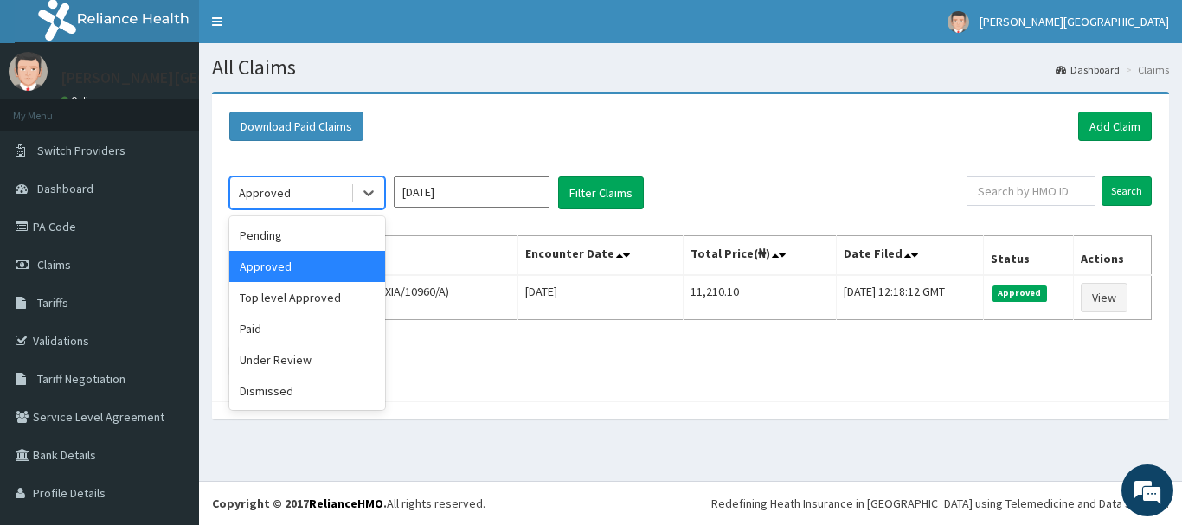
click at [301, 201] on div "Approved" at bounding box center [290, 193] width 120 height 28
click at [369, 196] on icon at bounding box center [368, 192] width 17 height 17
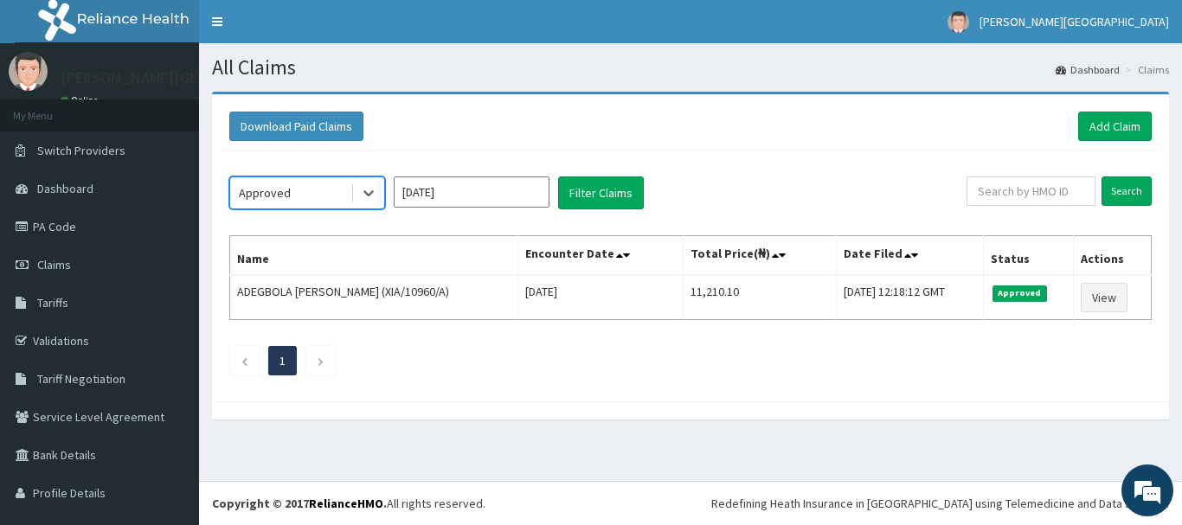
click at [322, 206] on div "Approved" at bounding box center [290, 193] width 120 height 28
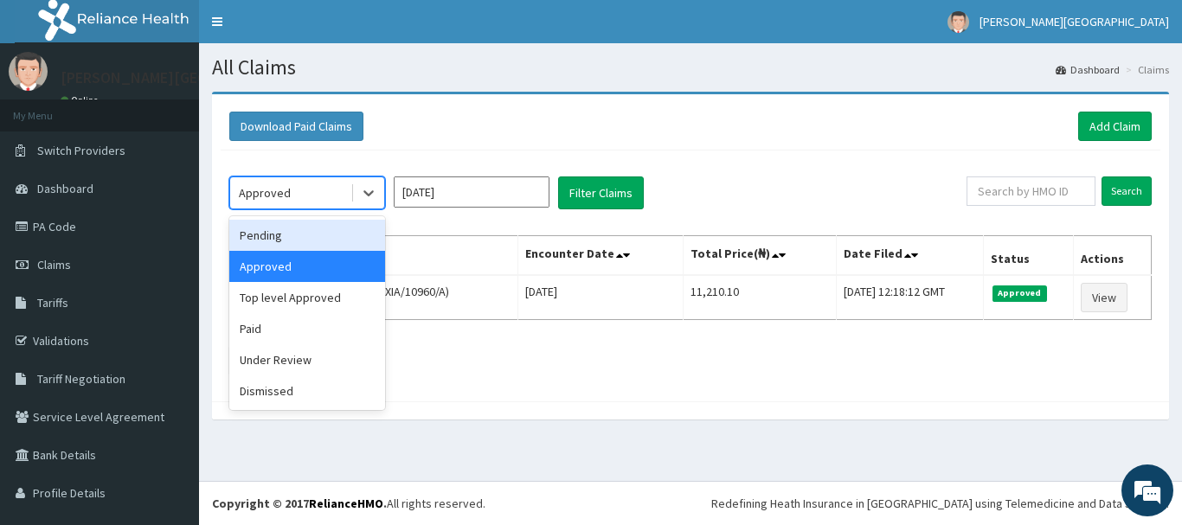
click at [317, 231] on div "Pending" at bounding box center [307, 235] width 156 height 31
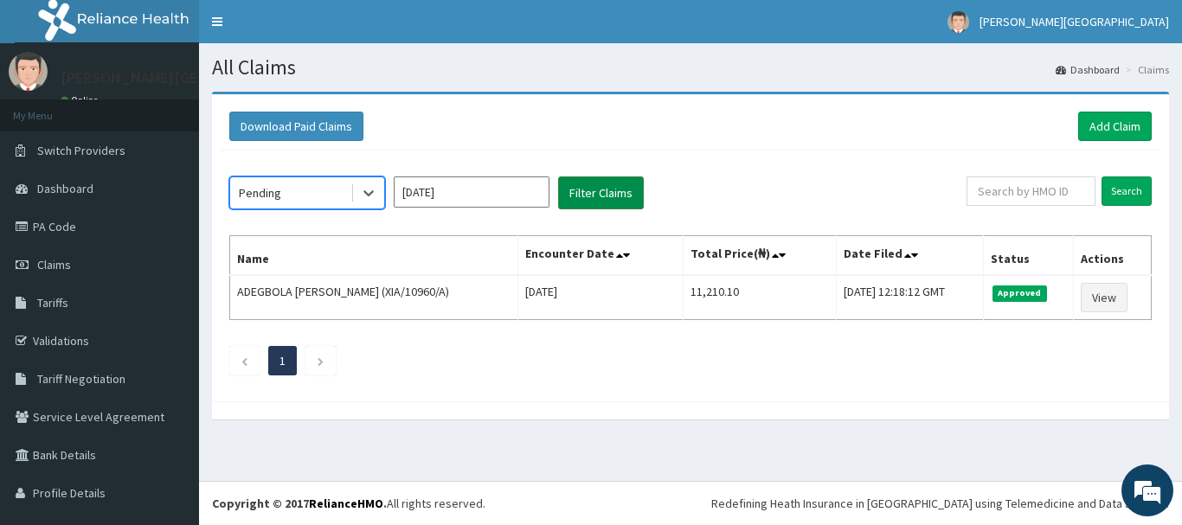
click at [607, 191] on button "Filter Claims" at bounding box center [601, 193] width 86 height 33
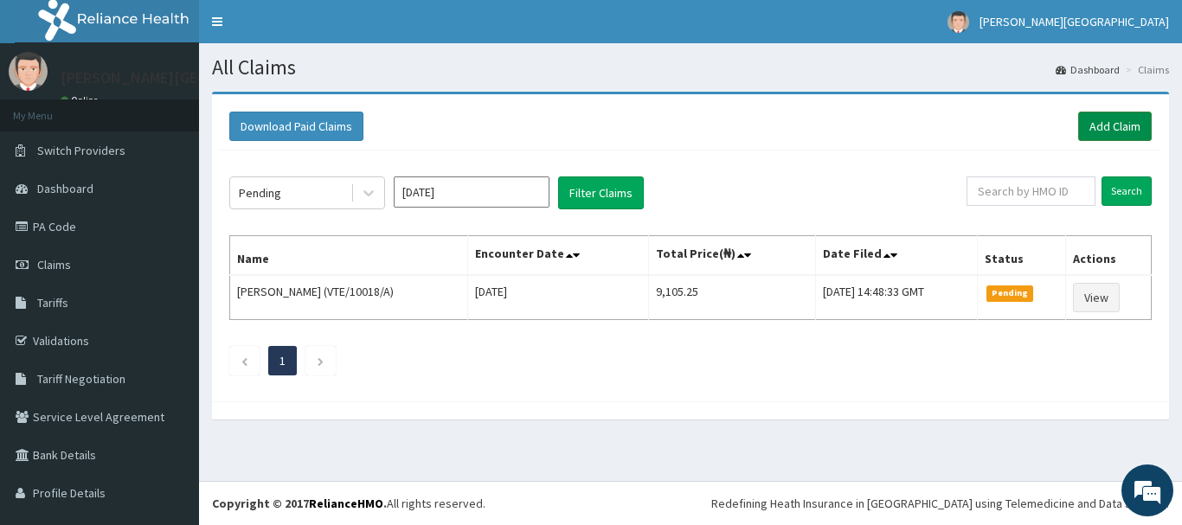
click at [1096, 123] on link "Add Claim" at bounding box center [1115, 126] width 74 height 29
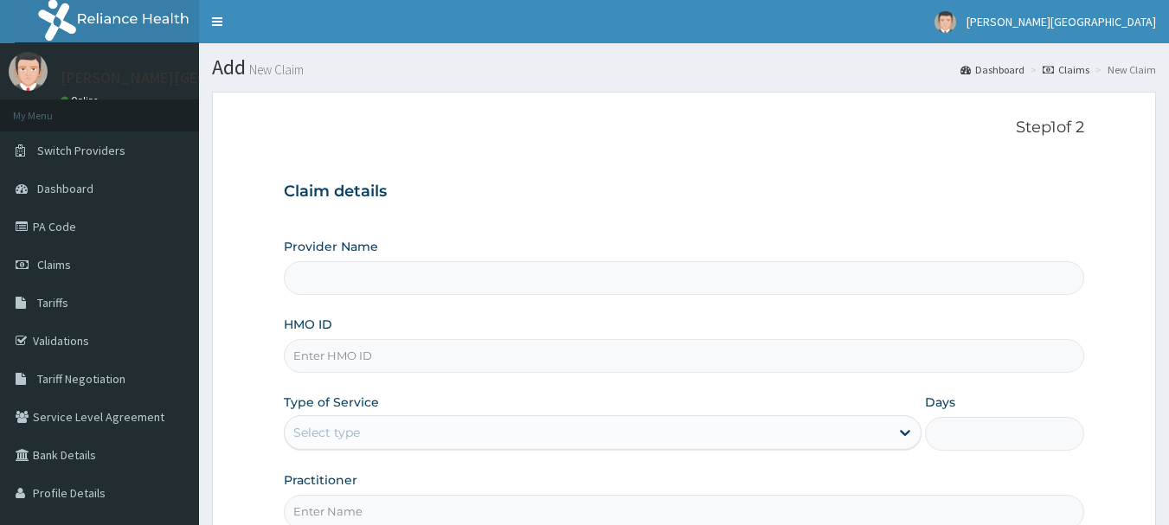
click at [350, 354] on input "HMO ID" at bounding box center [684, 356] width 801 height 34
type input "V"
type input "[PERSON_NAME][GEOGRAPHIC_DATA]"
type input "VTE/10018/A"
click at [376, 439] on div "Select type" at bounding box center [587, 433] width 605 height 28
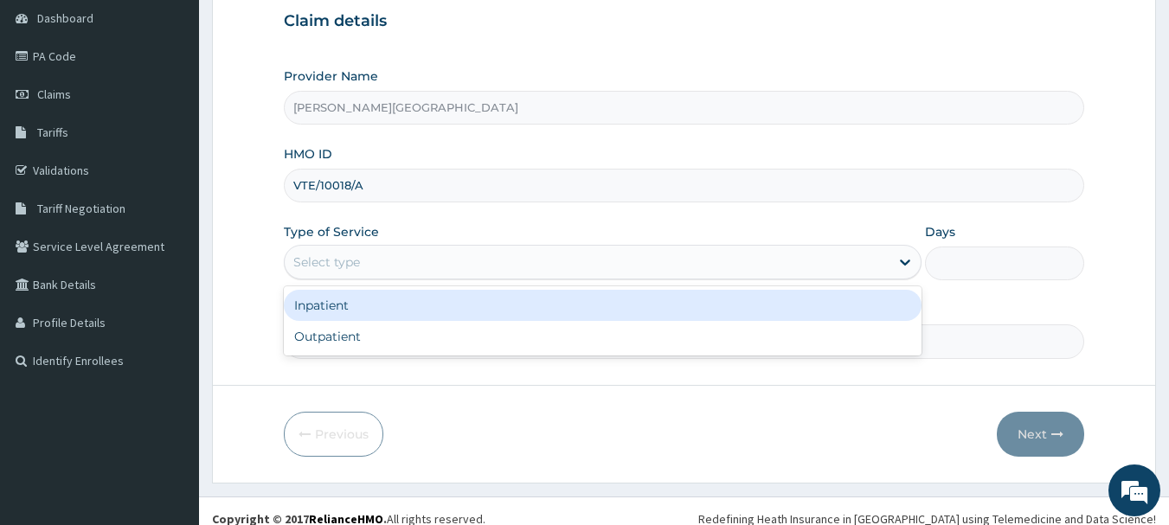
scroll to position [186, 0]
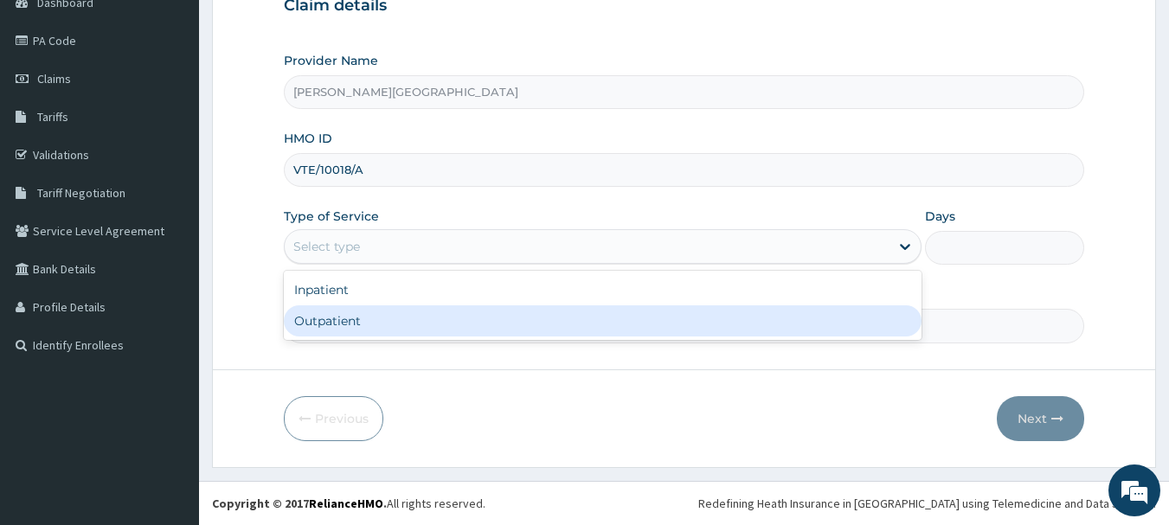
click at [428, 314] on div "Outpatient" at bounding box center [603, 320] width 638 height 31
type input "1"
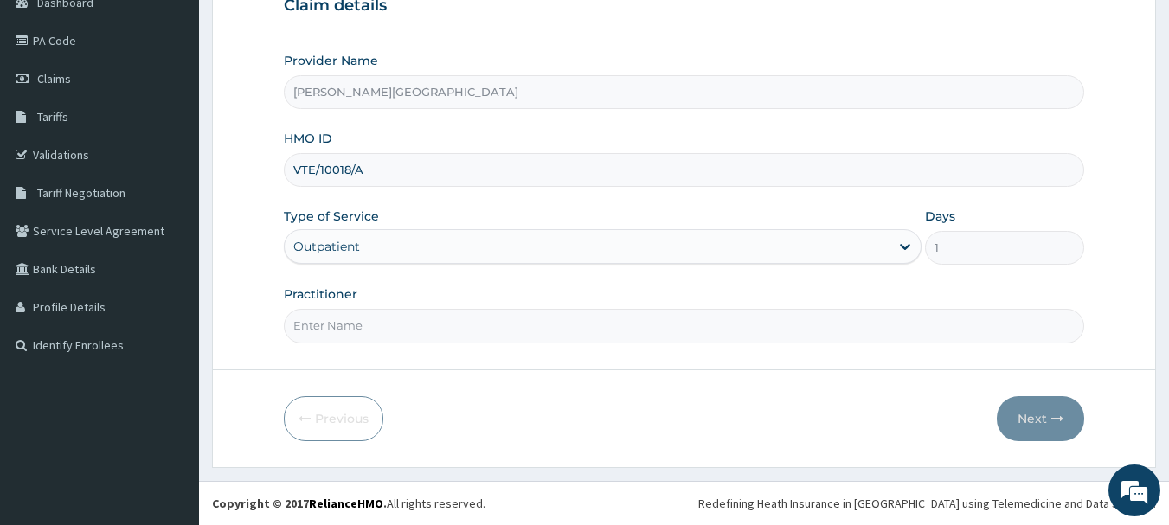
click at [422, 317] on input "Practitioner" at bounding box center [684, 326] width 801 height 34
type input "DR GIDEON"
click at [1051, 424] on button "Next" at bounding box center [1040, 418] width 87 height 45
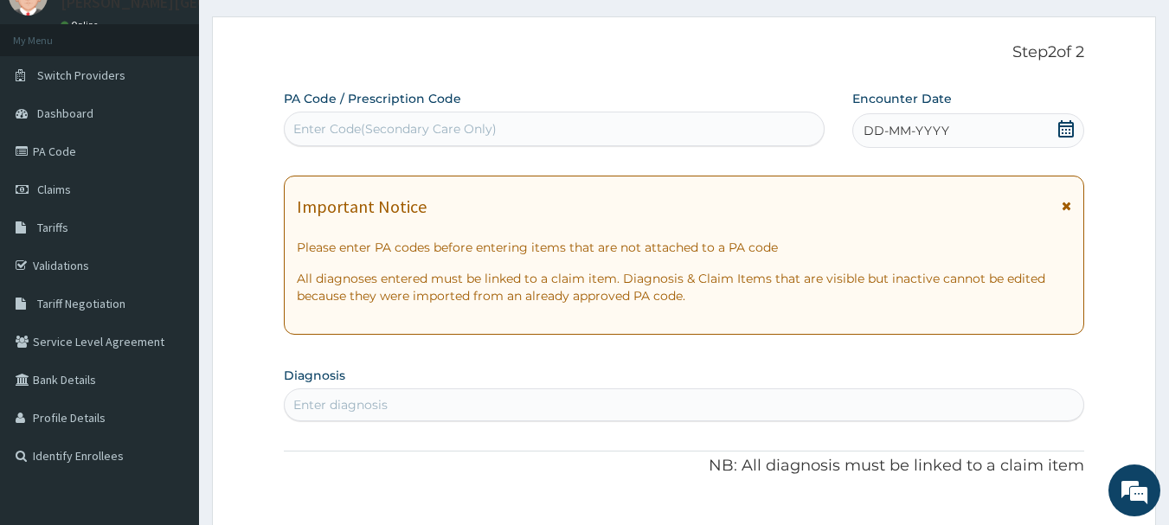
scroll to position [13, 0]
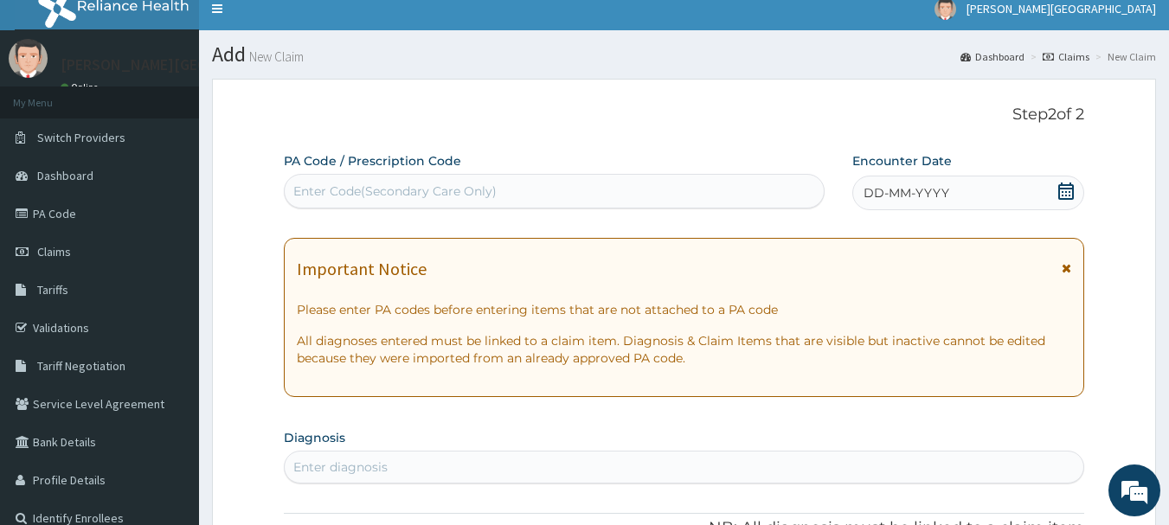
drag, startPoint x: 514, startPoint y: 190, endPoint x: 498, endPoint y: 153, distance: 39.5
click at [513, 190] on div "Enter Code(Secondary Care Only)" at bounding box center [555, 191] width 540 height 28
paste input "PA/A8E3FC"
type input "PA/A8E3FC"
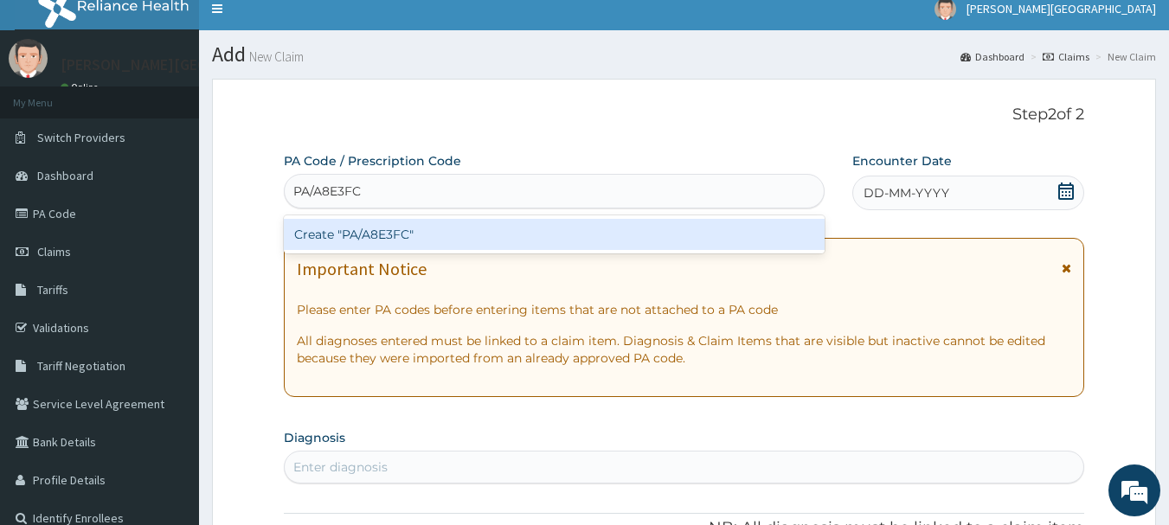
click at [511, 228] on div "Create "PA/A8E3FC"" at bounding box center [555, 234] width 542 height 31
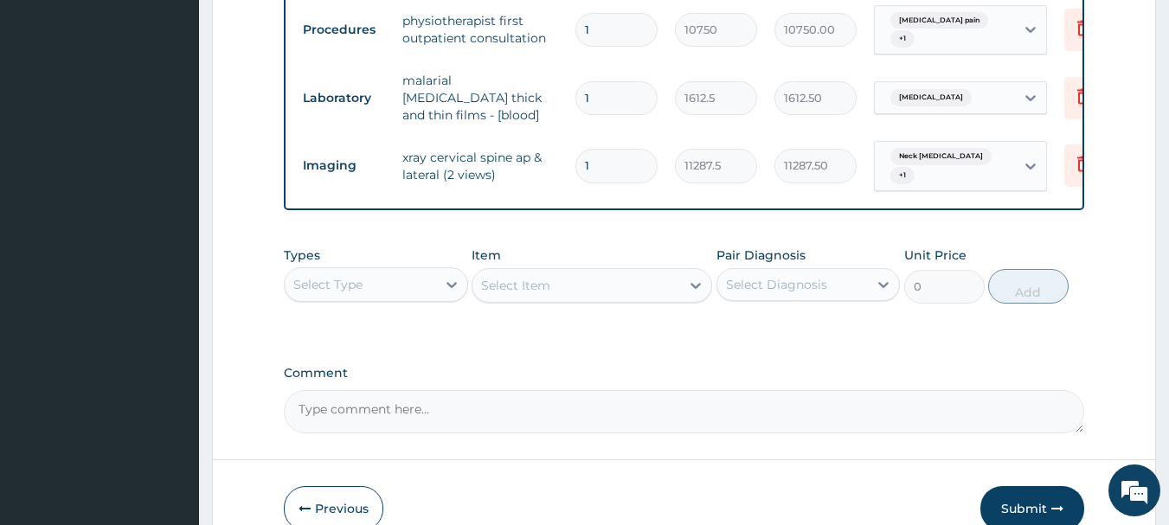
scroll to position [780, 0]
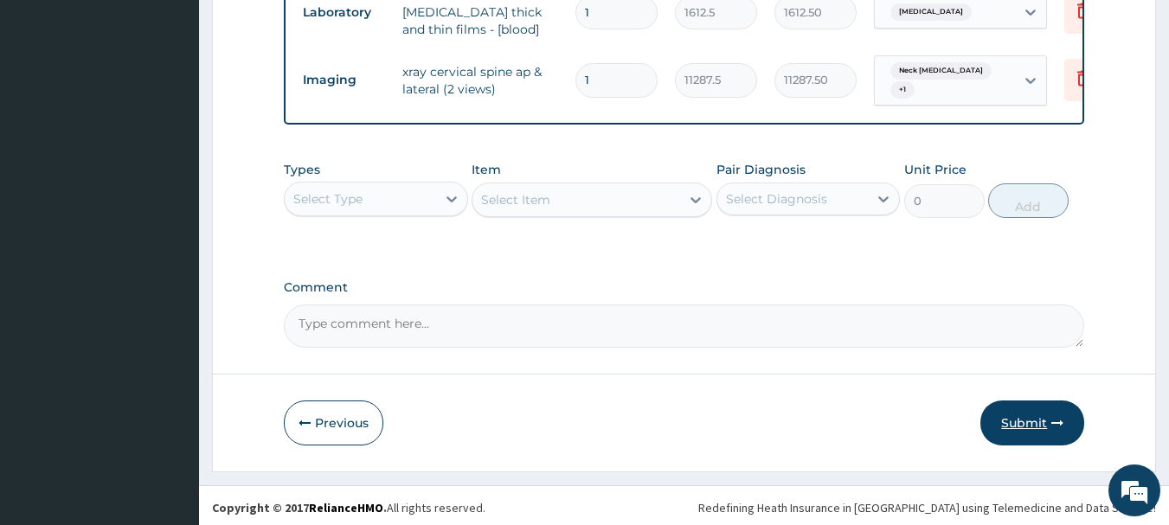
click at [1008, 421] on button "Submit" at bounding box center [1032, 423] width 104 height 45
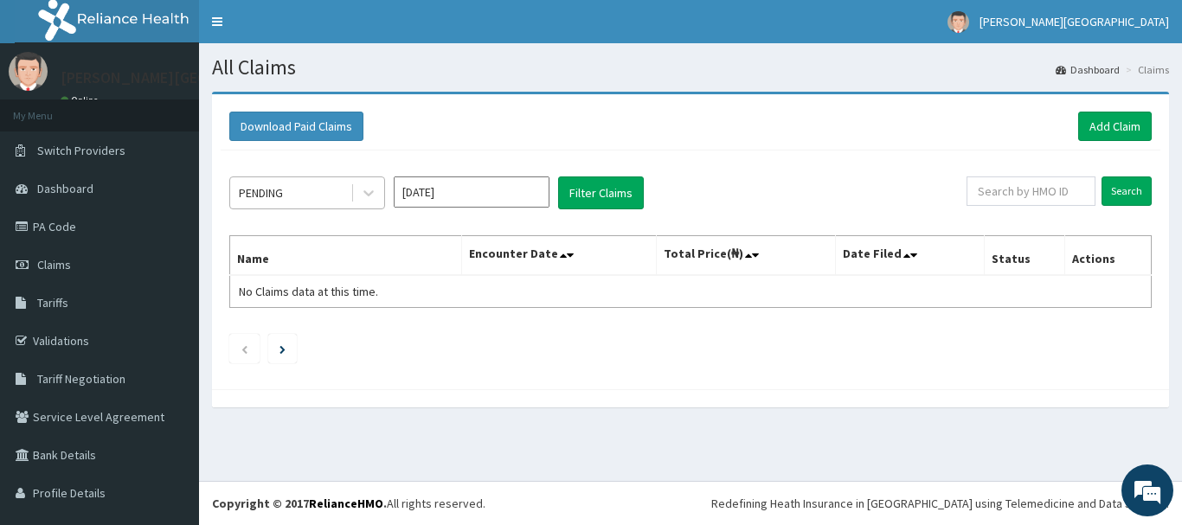
click at [346, 189] on div "PENDING" at bounding box center [290, 193] width 120 height 28
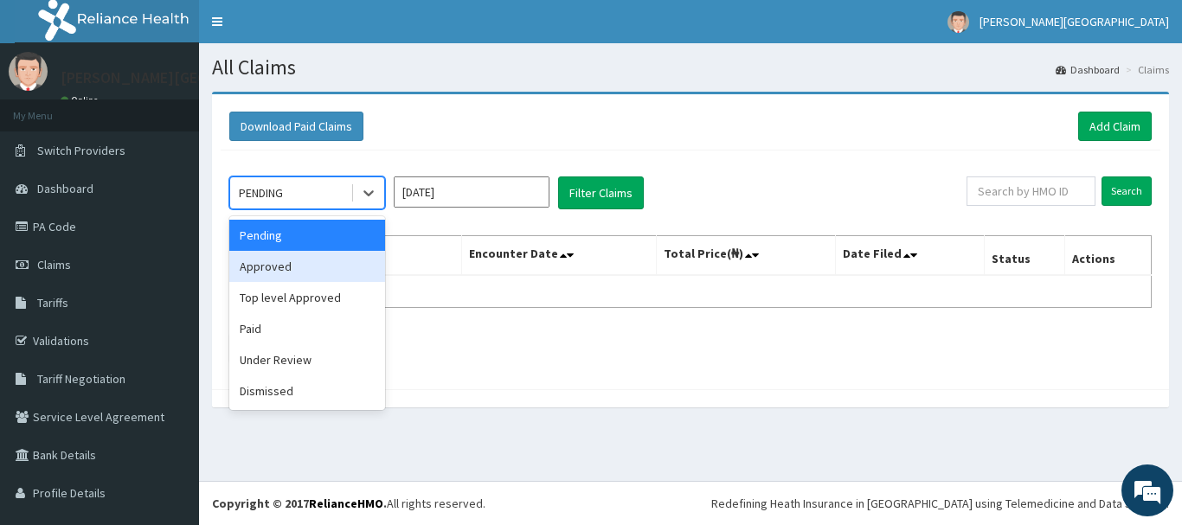
click at [312, 273] on div "Approved" at bounding box center [307, 266] width 156 height 31
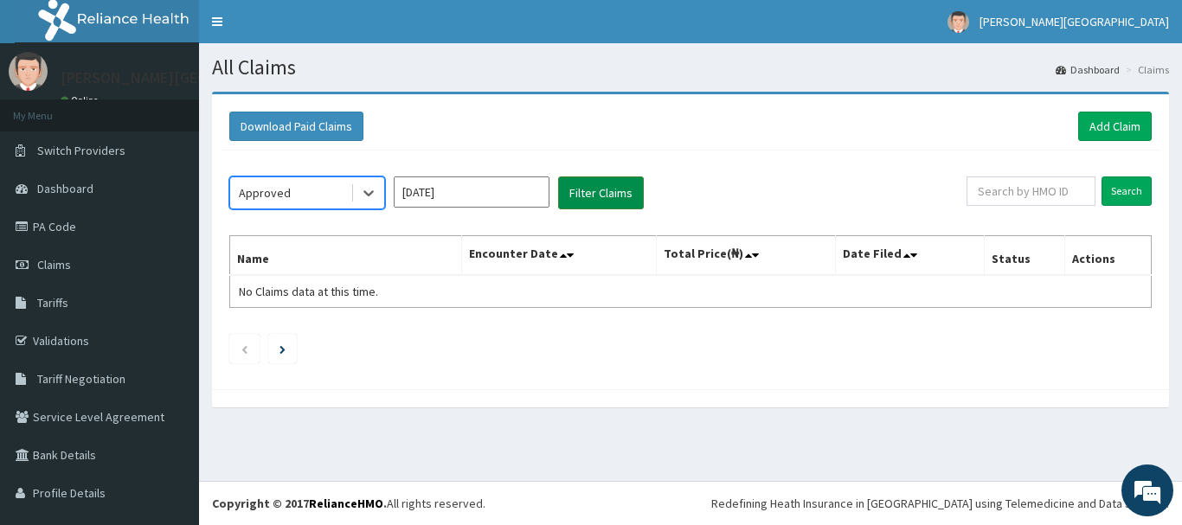
click at [616, 190] on button "Filter Claims" at bounding box center [601, 193] width 86 height 33
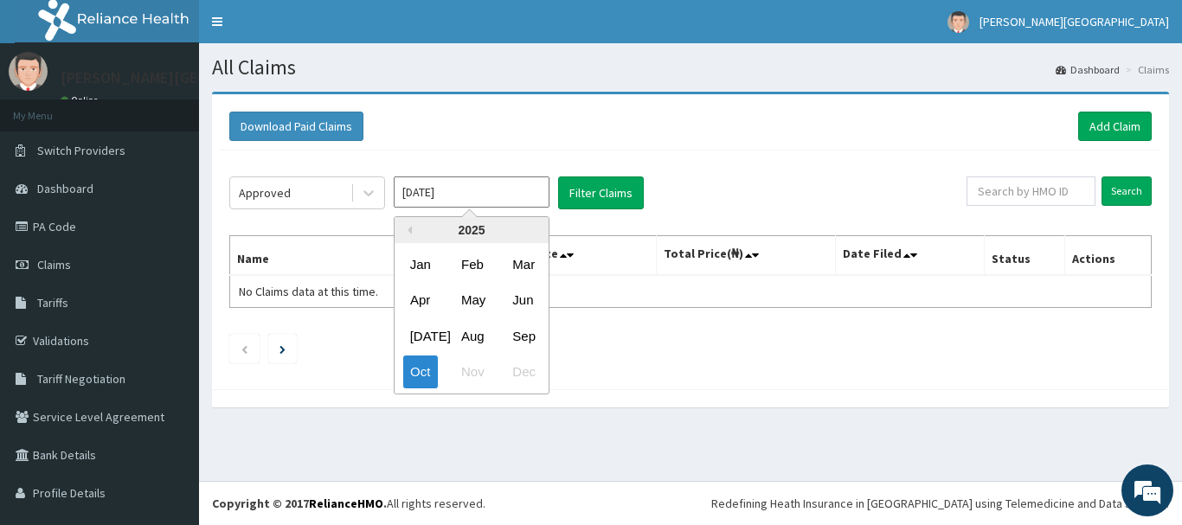
click at [521, 186] on input "[DATE]" at bounding box center [472, 192] width 156 height 31
click at [513, 341] on div "Sep" at bounding box center [522, 336] width 35 height 32
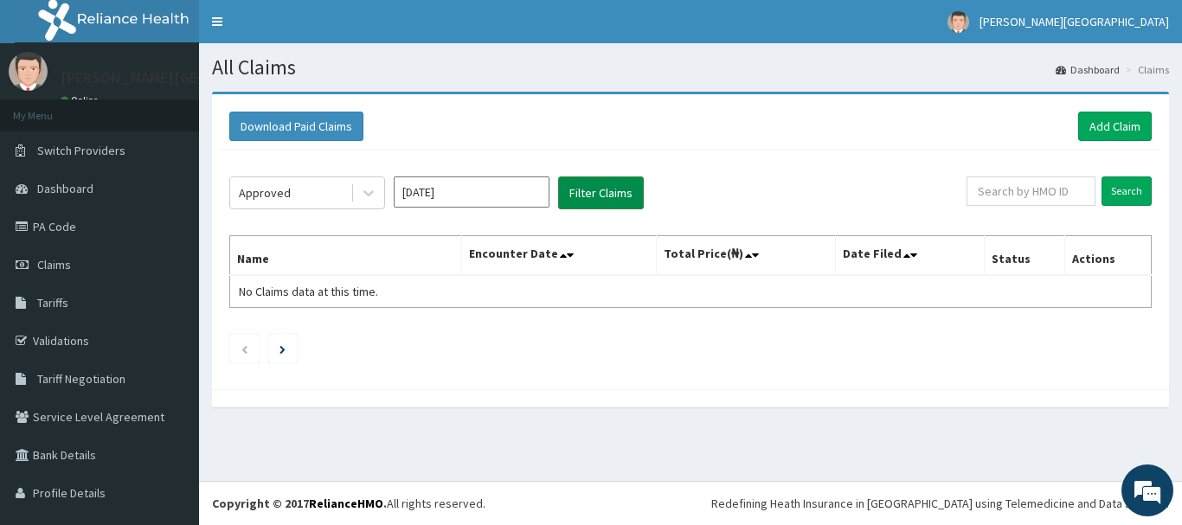
click at [601, 180] on button "Filter Claims" at bounding box center [601, 193] width 86 height 33
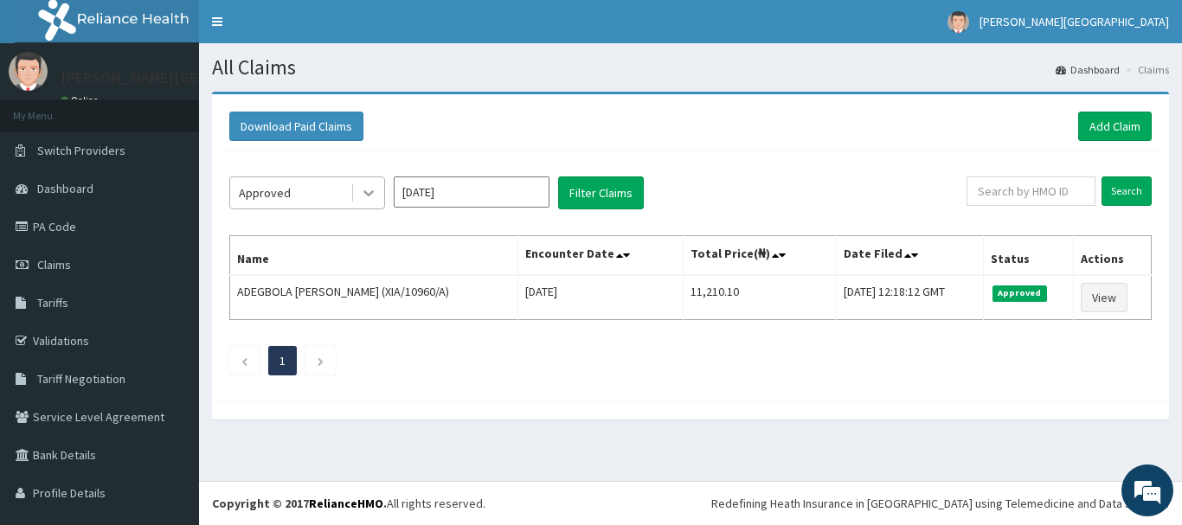
click at [361, 192] on icon at bounding box center [368, 192] width 17 height 17
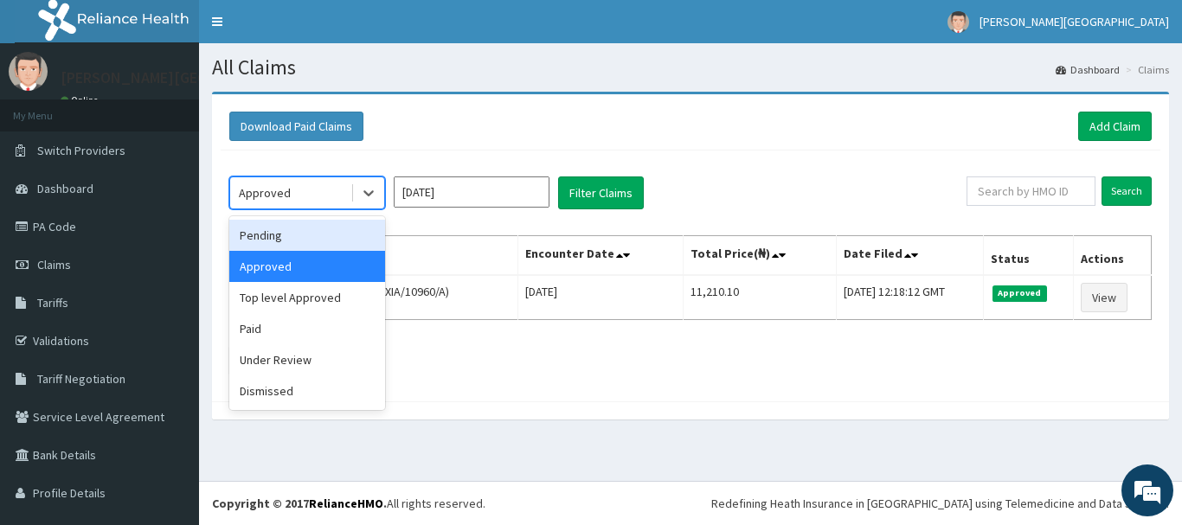
click at [299, 235] on div "Pending" at bounding box center [307, 235] width 156 height 31
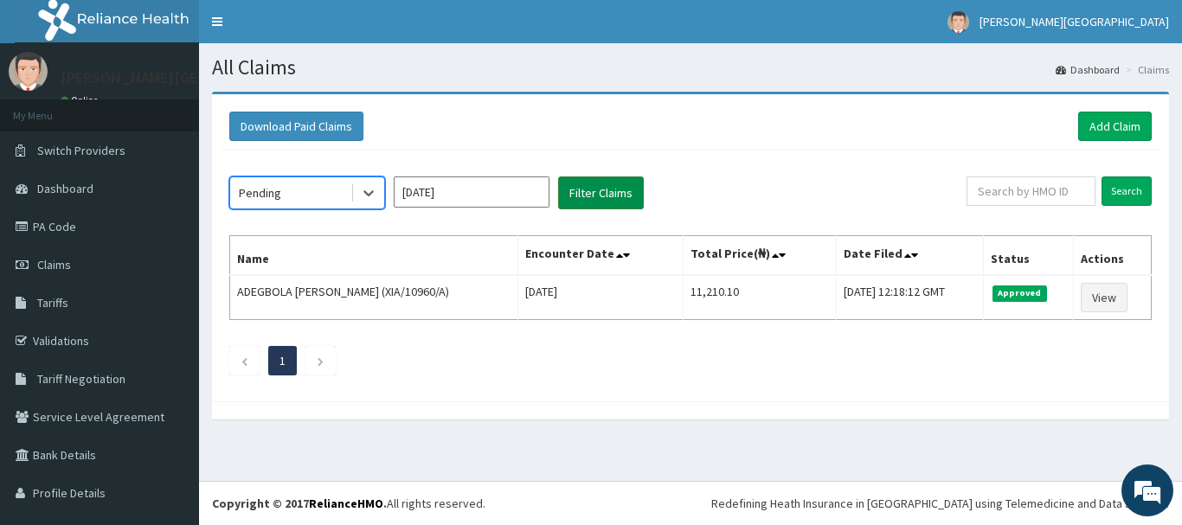
click at [621, 194] on button "Filter Claims" at bounding box center [601, 193] width 86 height 33
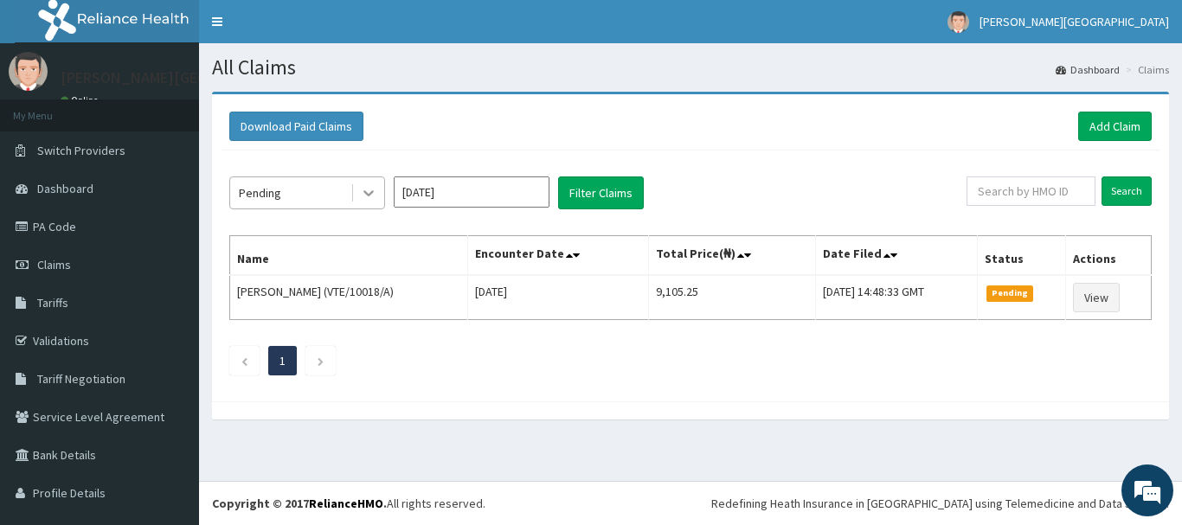
click at [356, 196] on div at bounding box center [368, 192] width 31 height 31
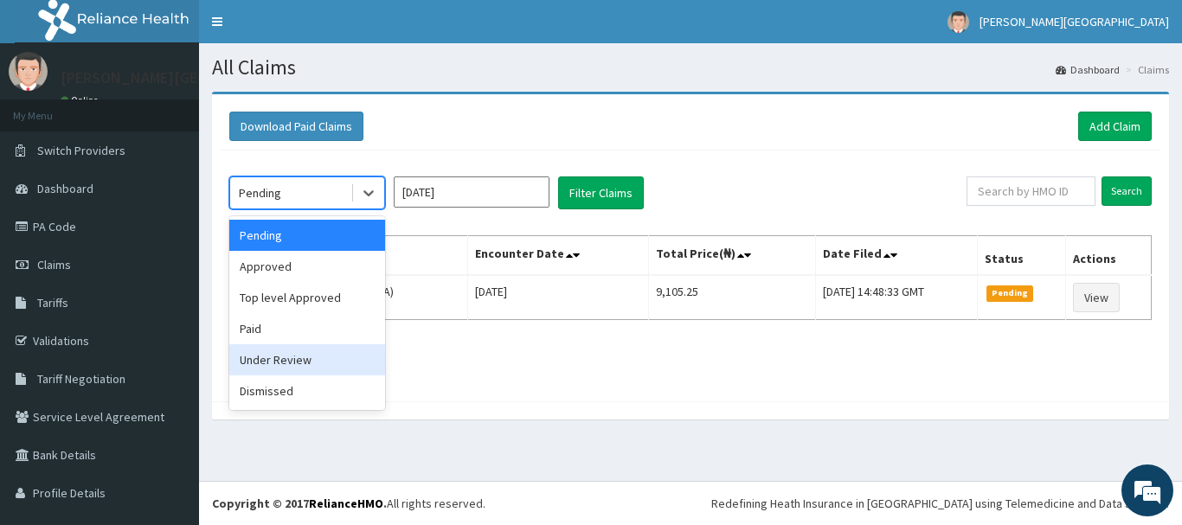
click at [309, 357] on div "Under Review" at bounding box center [307, 359] width 156 height 31
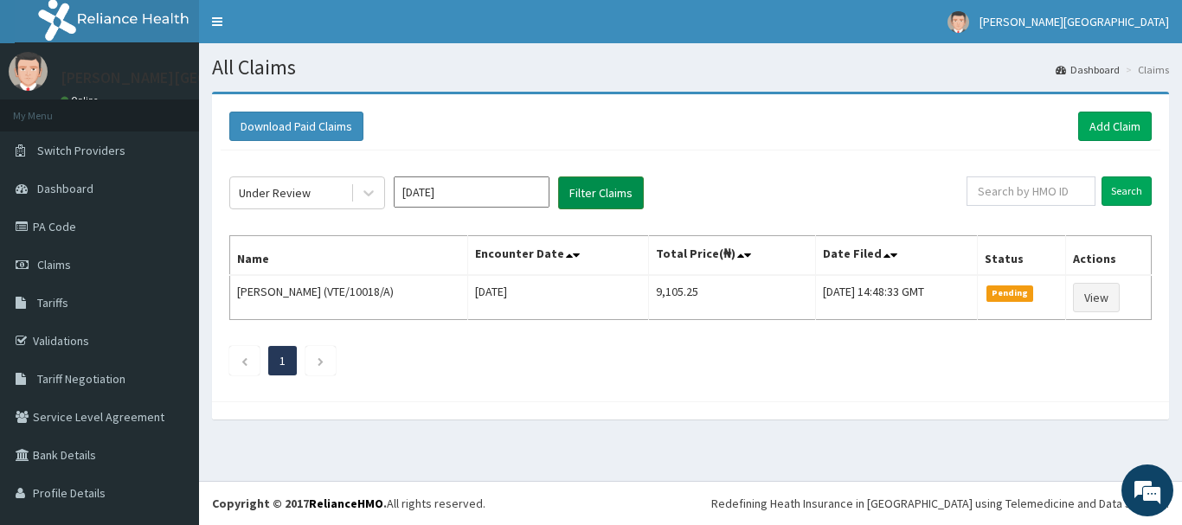
click at [628, 195] on button "Filter Claims" at bounding box center [601, 193] width 86 height 33
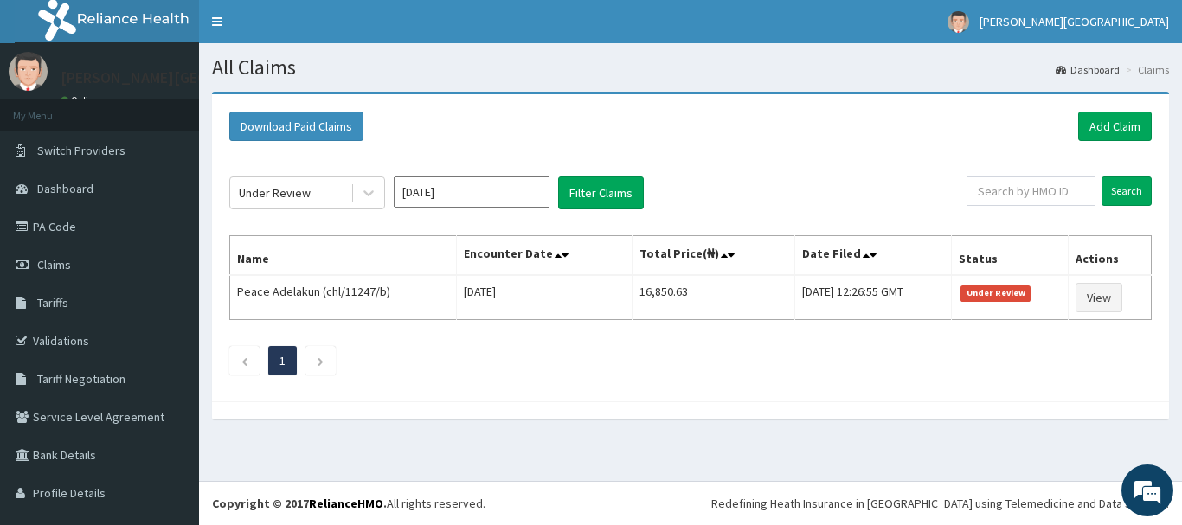
click at [468, 202] on input "Sep 2025" at bounding box center [472, 192] width 156 height 31
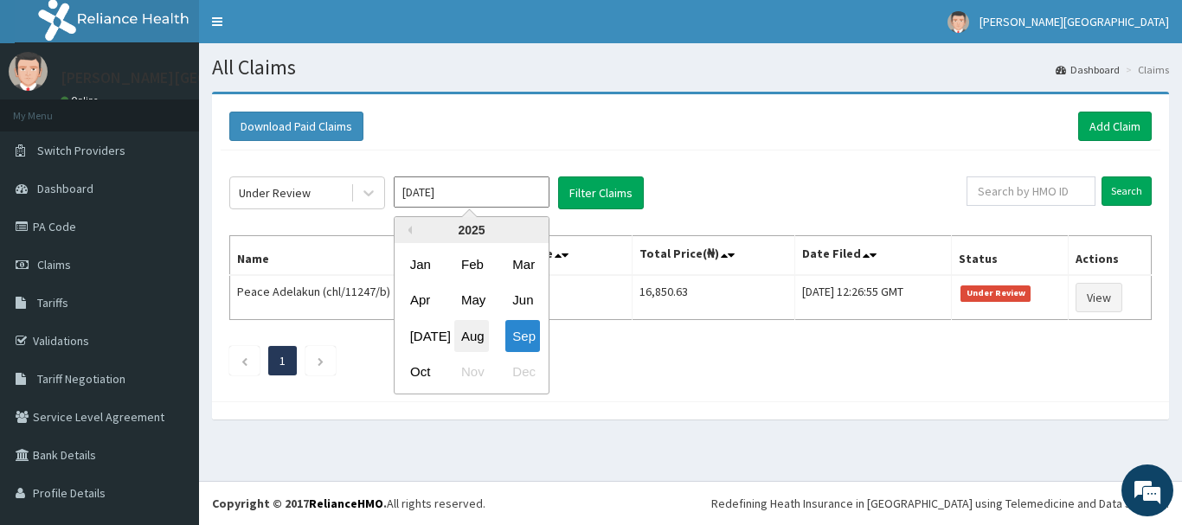
click at [463, 336] on div "Aug" at bounding box center [471, 336] width 35 height 32
type input "Aug 2025"
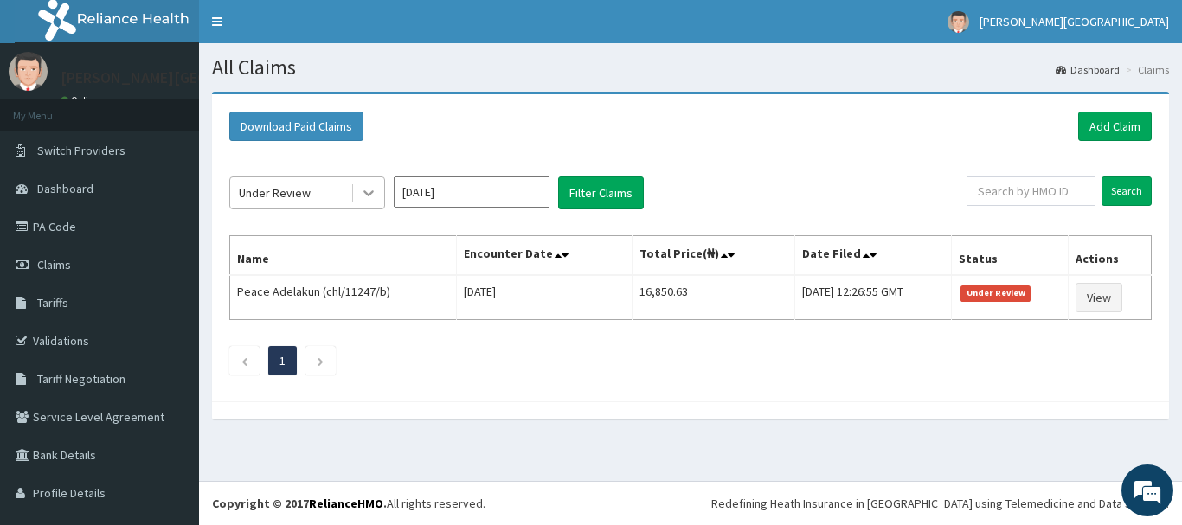
click at [360, 190] on icon at bounding box center [368, 192] width 17 height 17
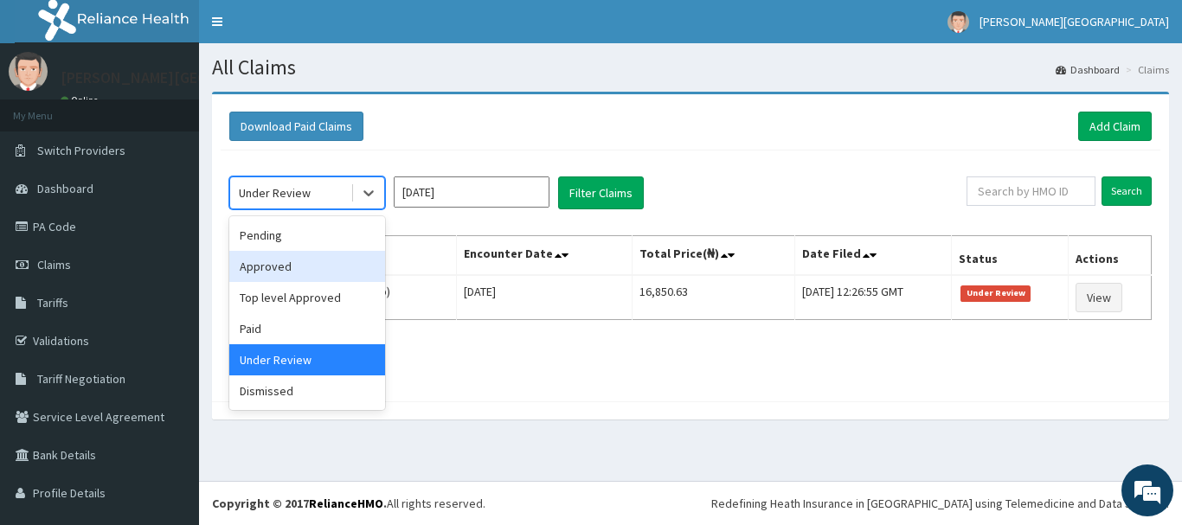
click at [329, 263] on div "Approved" at bounding box center [307, 266] width 156 height 31
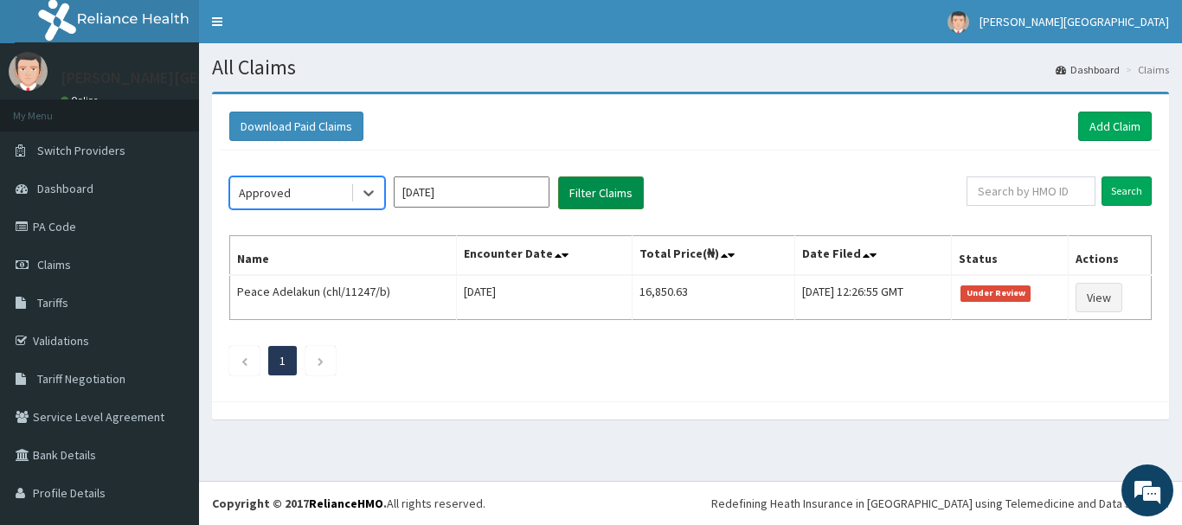
click at [600, 196] on button "Filter Claims" at bounding box center [601, 193] width 86 height 33
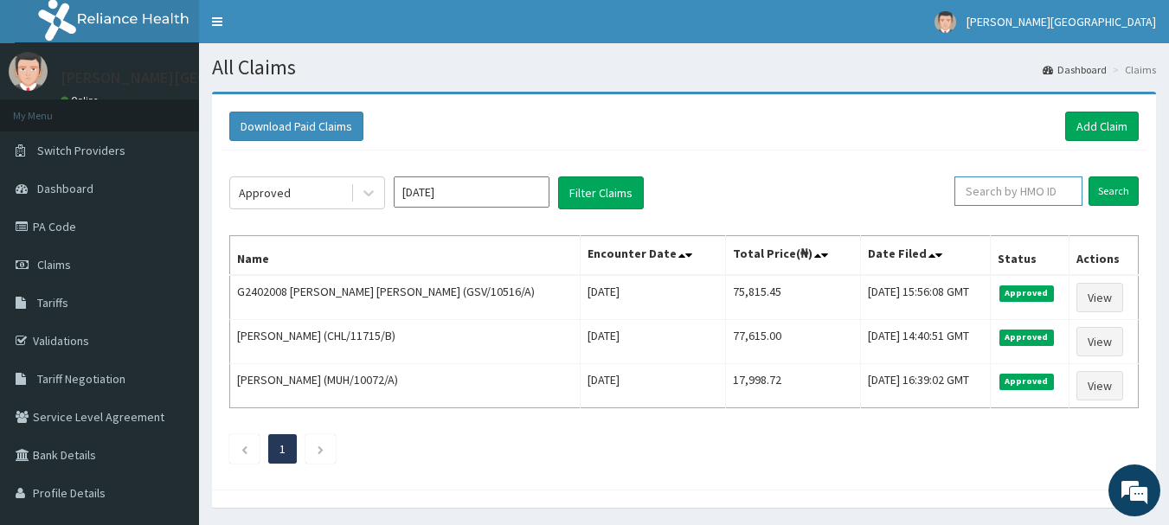
click at [1019, 198] on input "text" at bounding box center [1018, 191] width 128 height 29
type input "VTE/10018/A"
click at [1089, 177] on input "Search" at bounding box center [1114, 191] width 50 height 29
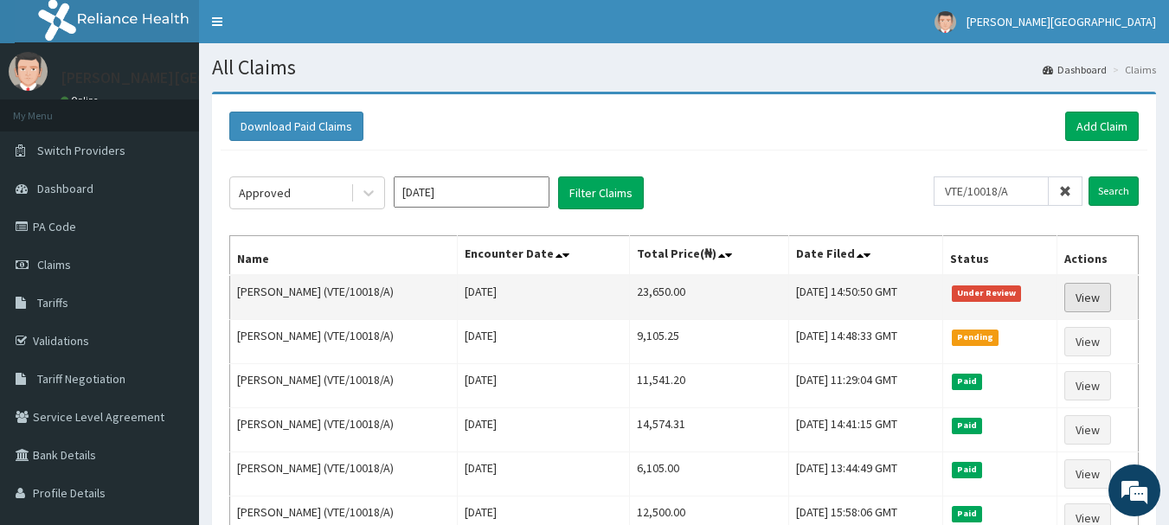
click at [1092, 303] on link "View" at bounding box center [1087, 297] width 47 height 29
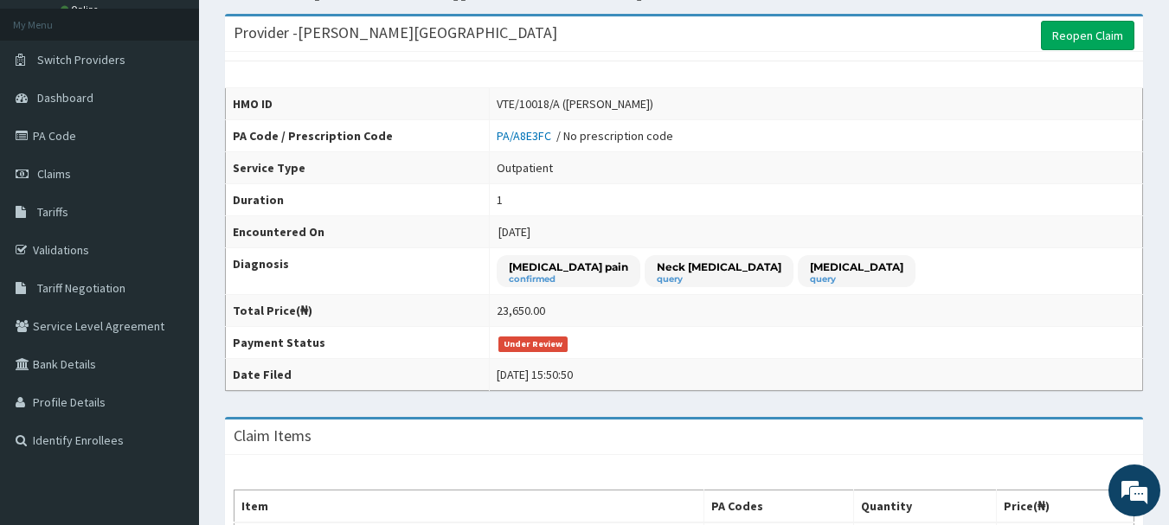
scroll to position [61, 0]
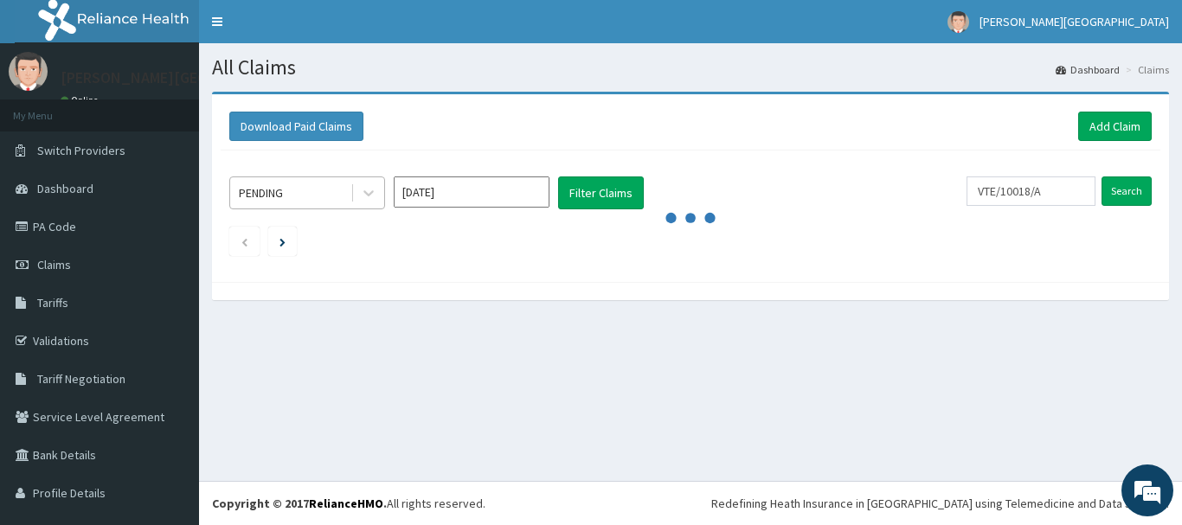
click at [326, 186] on div "PENDING" at bounding box center [290, 193] width 120 height 28
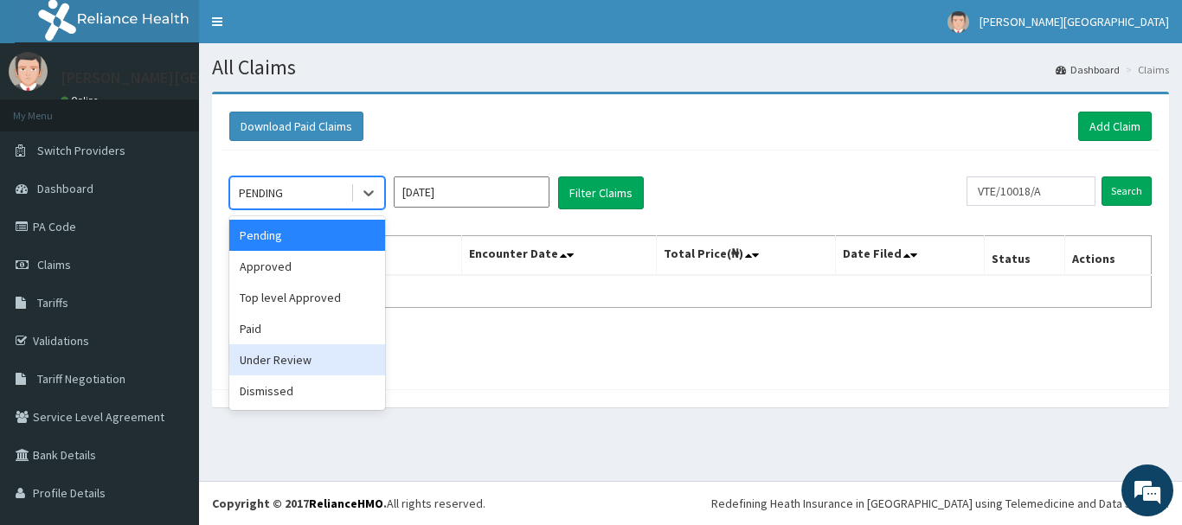
click at [284, 354] on div "Under Review" at bounding box center [307, 359] width 156 height 31
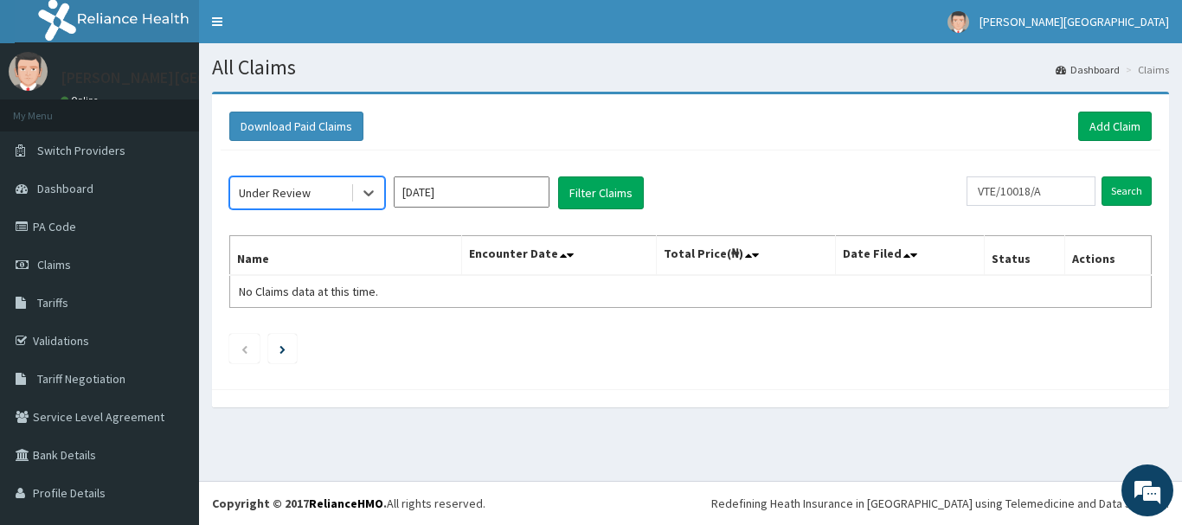
click at [439, 190] on input "[DATE]" at bounding box center [472, 192] width 156 height 31
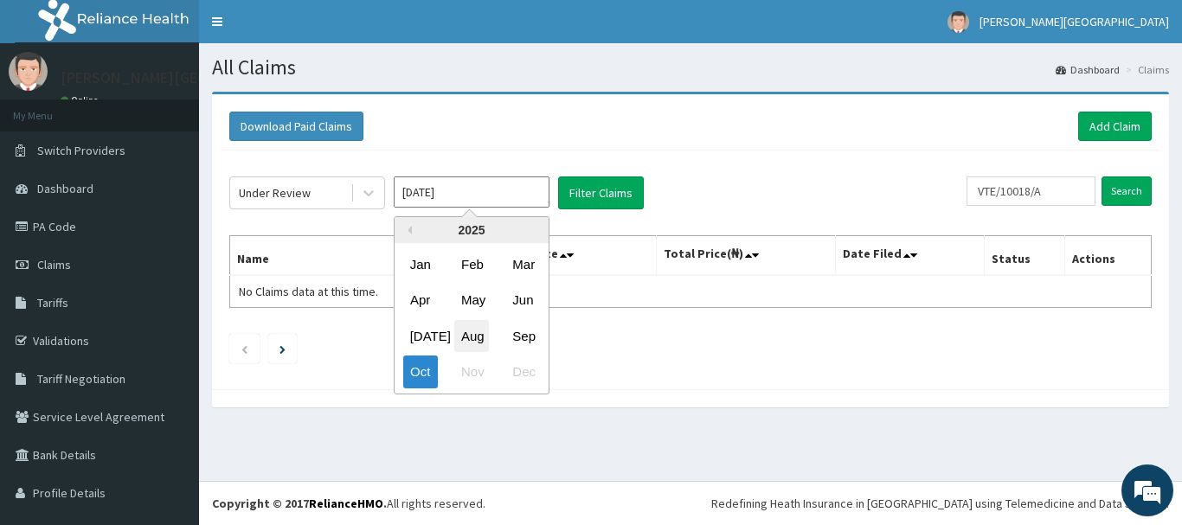
click at [483, 337] on div "Aug" at bounding box center [471, 336] width 35 height 32
type input "[DATE]"
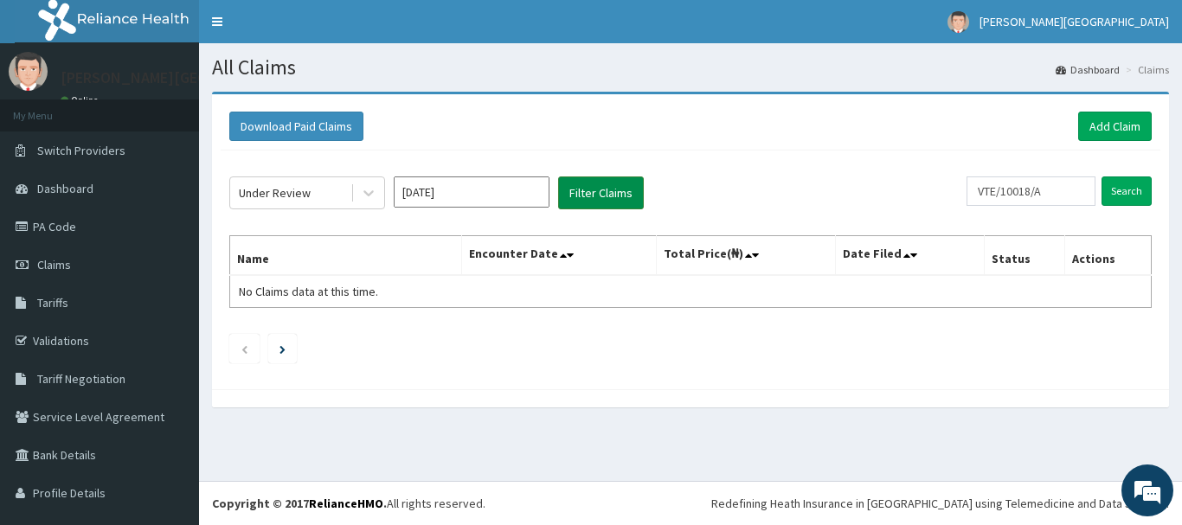
click at [602, 201] on button "Filter Claims" at bounding box center [601, 193] width 86 height 33
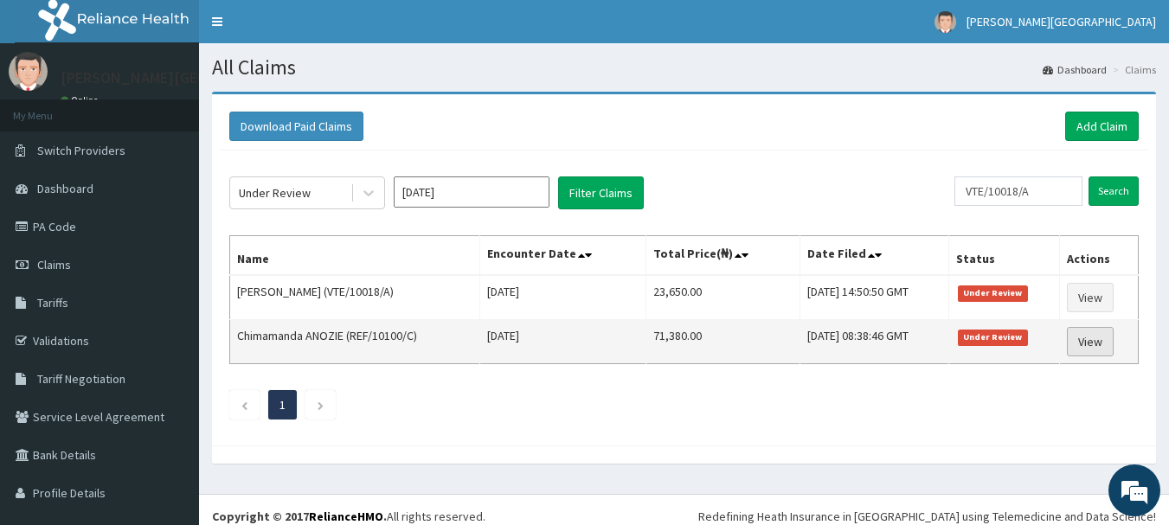
click at [1099, 330] on link "View" at bounding box center [1090, 341] width 47 height 29
